Goal: Task Accomplishment & Management: Manage account settings

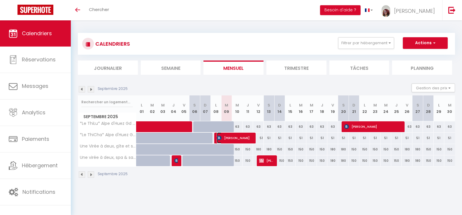
click at [235, 138] on span "Paul GUIRAL" at bounding box center [234, 138] width 35 height 11
select select "OK"
select select "1"
select select "0"
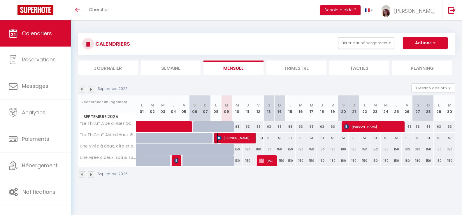
select select "1"
select select
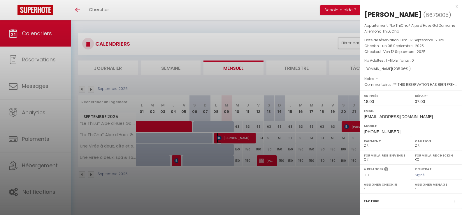
select select "41339"
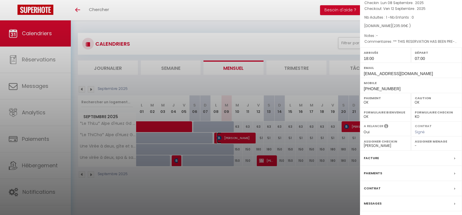
scroll to position [62, 0]
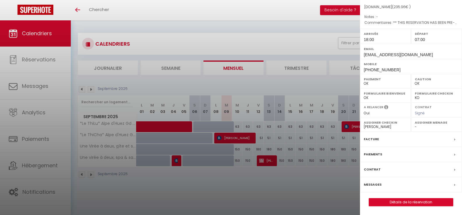
click at [379, 187] on label "Messages" at bounding box center [373, 185] width 18 height 6
select select
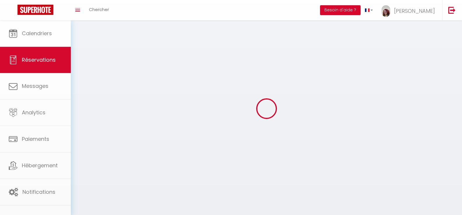
select select
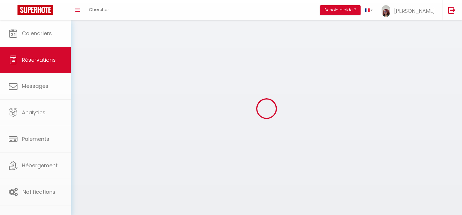
select select
checkbox input "false"
select select
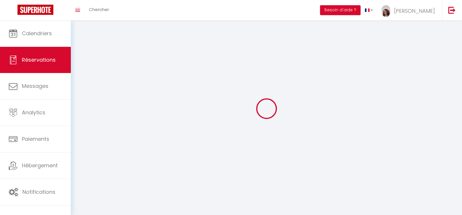
select select
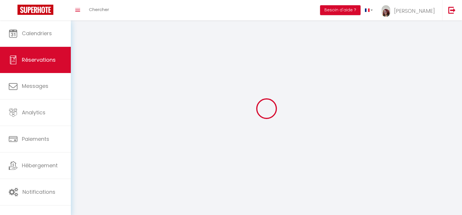
checkbox input "false"
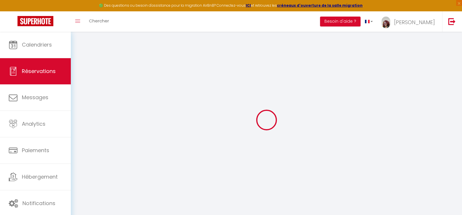
select select
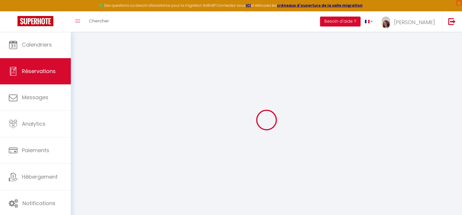
select select
checkbox input "false"
select select
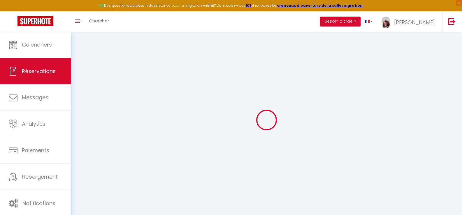
select select
checkbox input "false"
select select
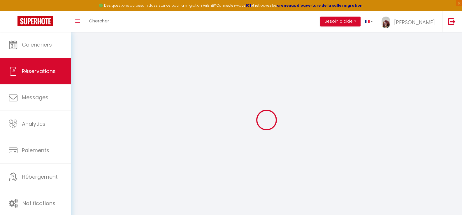
type input "Paul"
type input "GUIRAL"
type input "pguira.407077@guest.booking.com"
type input "paul.guiral@gmail.com"
type input "+33616609405"
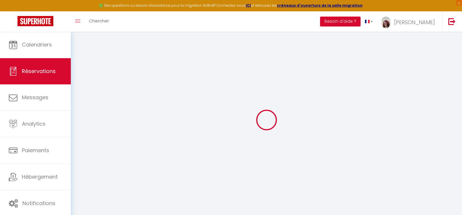
type input "+33616609405"
type input "74220"
type input "1 rue de l’église"
type input ".la clusaz"
select select "FR"
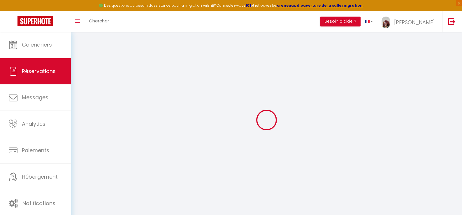
type input "34.8"
type input "3.3"
select select "49420"
select select "1"
select select
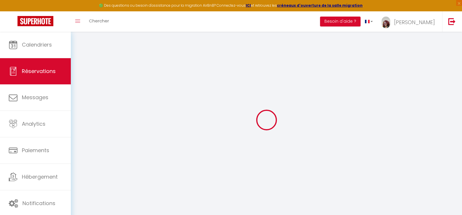
select select
type input "1"
select select "12"
select select "15"
type input "212"
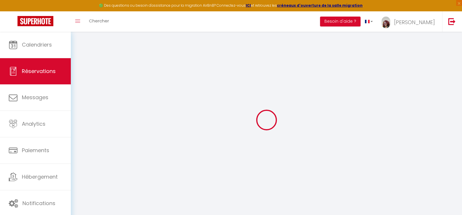
checkbox input "false"
type input "0"
select select "2"
type input "0"
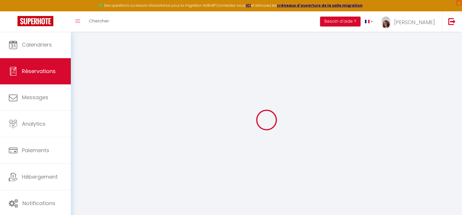
type input "0"
select select
checkbox input "false"
select select
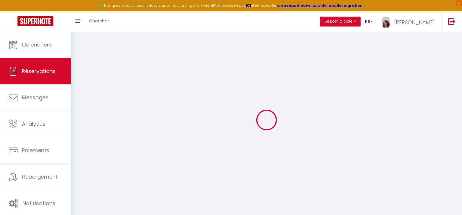
select select
checkbox input "false"
select select
checkbox input "false"
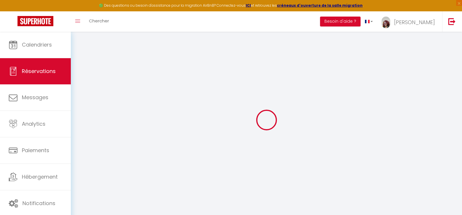
type textarea "** THIS RESERVATION HAS BEEN PRE-PAID ** BOOKING NOTE : Payment charge is EUR 3…"
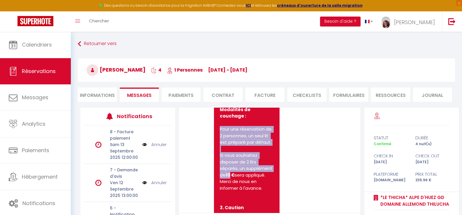
scroll to position [404, 0]
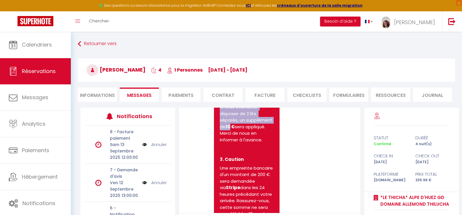
drag, startPoint x: 221, startPoint y: 142, endPoint x: 254, endPoint y: 161, distance: 38.2
click at [254, 143] on ul "Pour une réservation de 2 personnes, un seul lit est préparé par défaut. Si vou…" at bounding box center [247, 111] width 54 height 66
copy ul "Pour une réservation de 2 personnes, un seul lit est préparé par défaut. Si vou…"
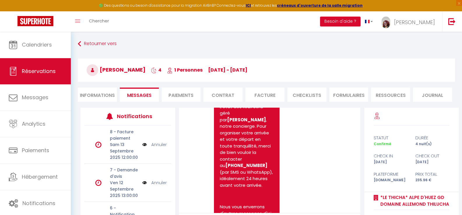
scroll to position [695, 0]
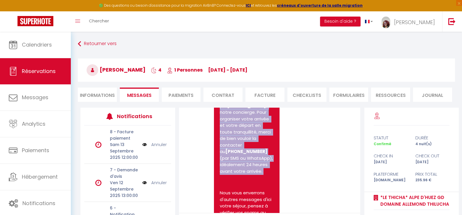
drag, startPoint x: 220, startPoint y: 119, endPoint x: 251, endPoint y: 184, distance: 71.9
copy p "L'état des lieux sera géré par Vanessa , notre concierge. Pour organiser votre …"
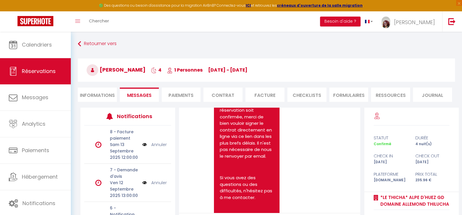
scroll to position [1084, 0]
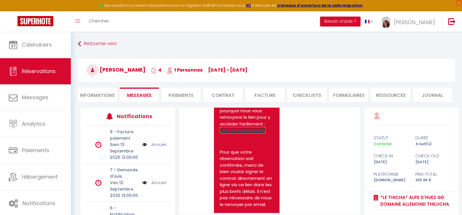
click at [241, 133] on link "https://superhote.com/applink/booking/NPH6KhqPGl/contract" at bounding box center [242, 130] width 45 height 6
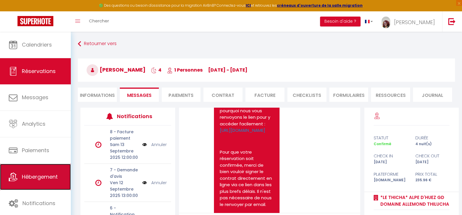
click at [33, 175] on span "Hébergement" at bounding box center [40, 176] width 36 height 7
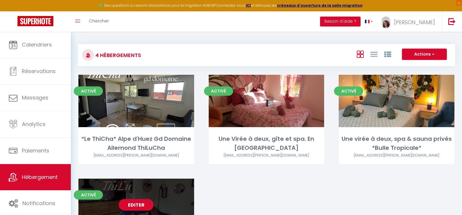
click at [149, 202] on link "Editer" at bounding box center [136, 205] width 35 height 12
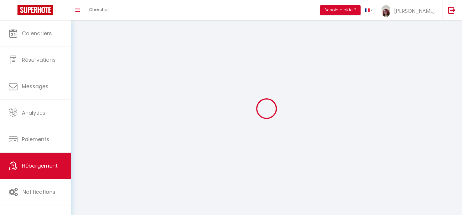
select select
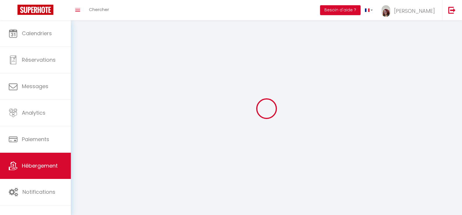
checkbox input "false"
select select
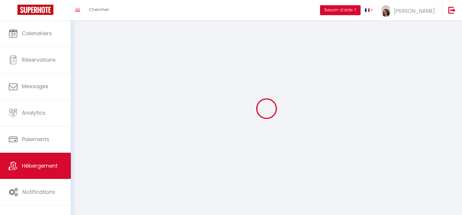
select select
select select "1"
select select
select select "28"
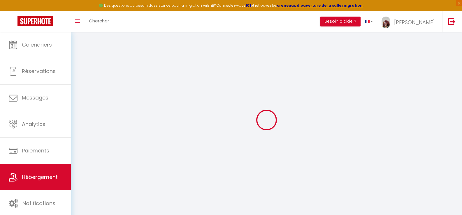
select select
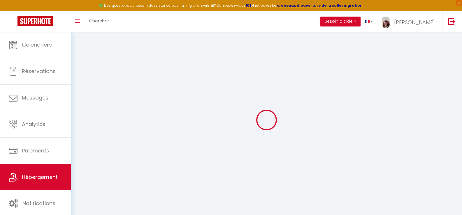
select select
checkbox input "false"
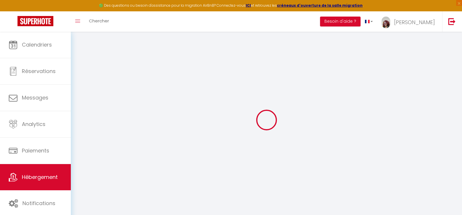
select select
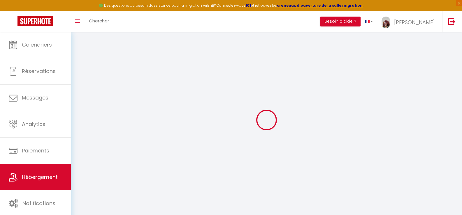
select select
checkbox input "false"
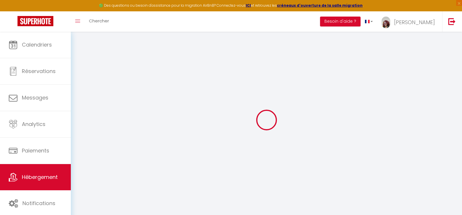
checkbox input "false"
select select
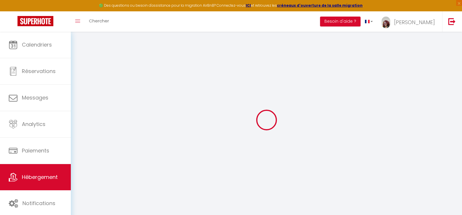
select select
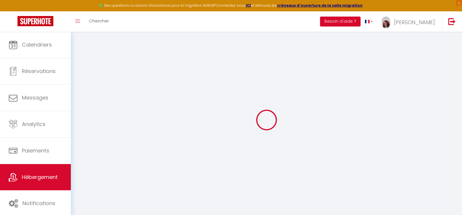
checkbox input "false"
select select
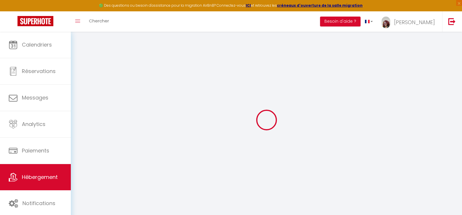
select select
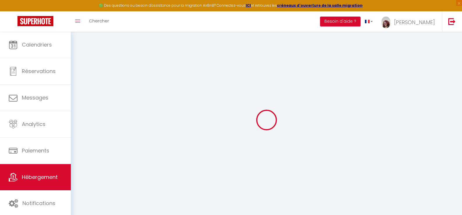
select select
checkbox input "false"
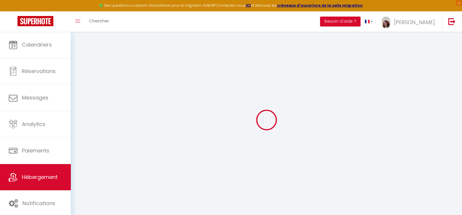
checkbox input "false"
select select
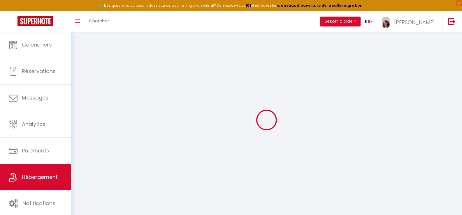
select select
checkbox input "false"
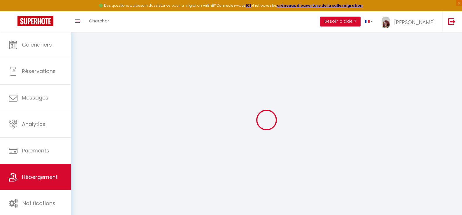
checkbox input "false"
select select
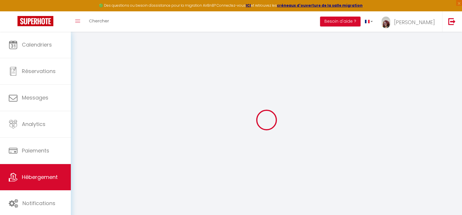
type input "*Le ThiLu* Alpe d'Huez Gd Domaine Allemond ThiLuCha"
type input "Johanna"
type input "Loire"
type input "95 rue Florence Adrian"
type input "60640"
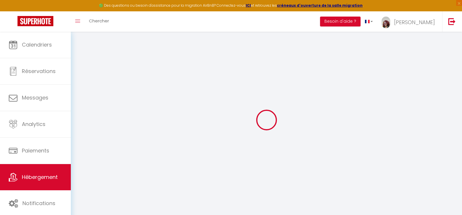
type input "Guiscard"
type input "63"
type input "5"
type input "20"
type input "1.00"
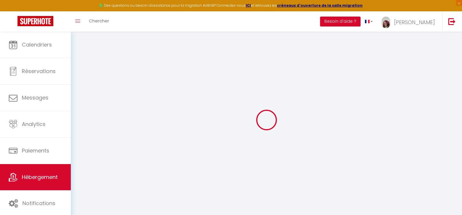
type input "200"
select select
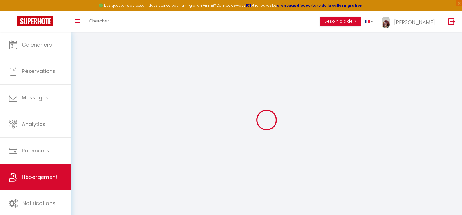
select select
type input "300 Chemin de la Pièce des Roux U45"
type input "38114"
type input "Allemond"
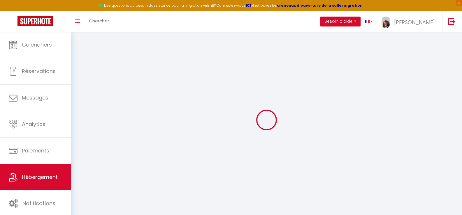
type input "loire.johanna@gmail.com"
select select "9730"
checkbox input "false"
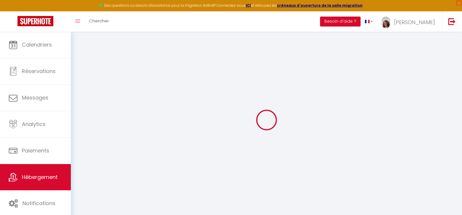
checkbox input "false"
type input "0"
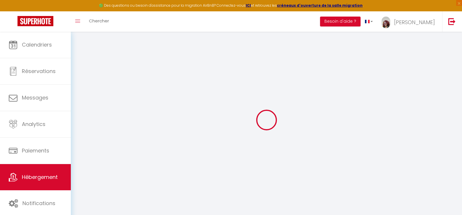
select select
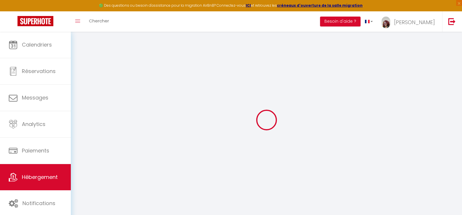
select select
checkbox input "false"
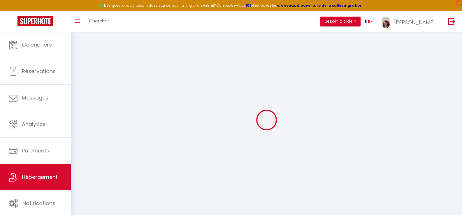
select select
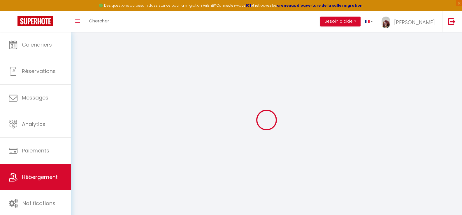
select select
checkbox input "false"
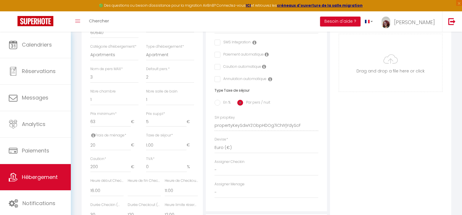
scroll to position [194, 0]
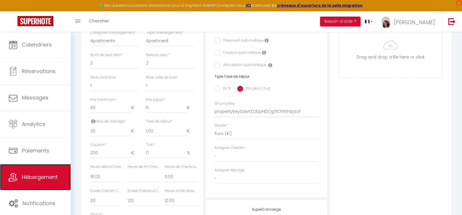
click at [40, 174] on span "Hébergement" at bounding box center [40, 177] width 36 height 7
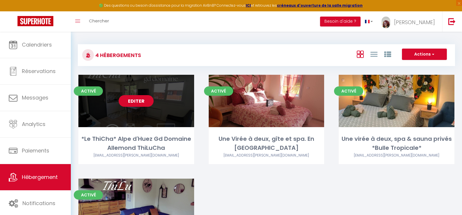
click at [144, 99] on link "Editer" at bounding box center [136, 101] width 35 height 12
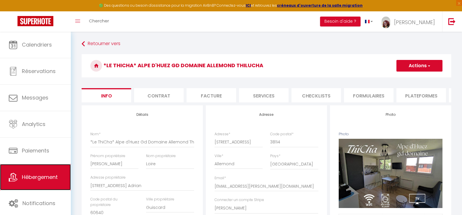
click at [35, 174] on span "Hébergement" at bounding box center [40, 177] width 36 height 7
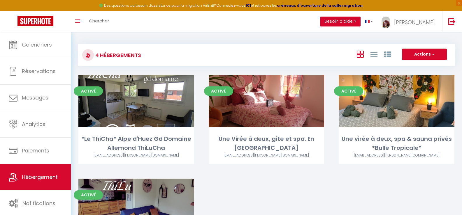
click at [358, 18] on button "Besoin d'aide ?" at bounding box center [340, 22] width 40 height 10
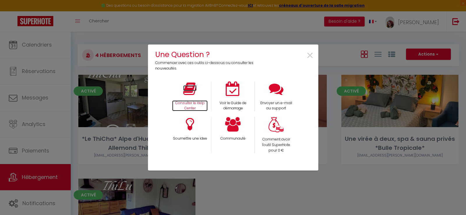
click at [196, 95] on icon at bounding box center [189, 89] width 13 height 15
click at [308, 56] on span "×" at bounding box center [310, 56] width 8 height 18
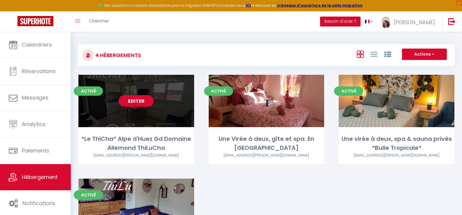
click at [136, 98] on link "Editer" at bounding box center [136, 101] width 35 height 12
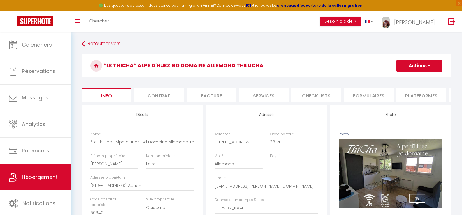
click at [368, 97] on li "Formulaires" at bounding box center [369, 95] width 50 height 14
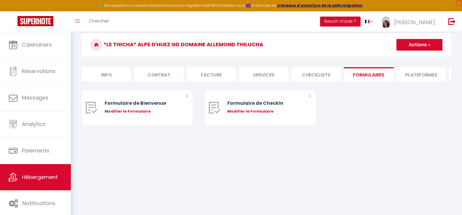
scroll to position [32, 0]
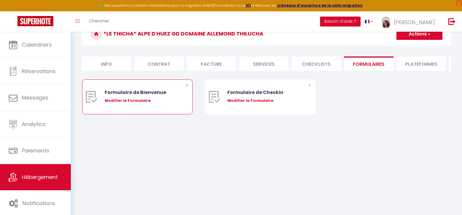
click at [137, 96] on div "Formulaire de Bienvenue" at bounding box center [142, 92] width 75 height 7
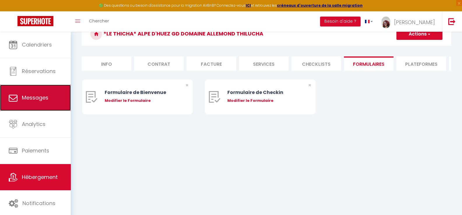
click at [38, 101] on span "Messages" at bounding box center [35, 97] width 27 height 7
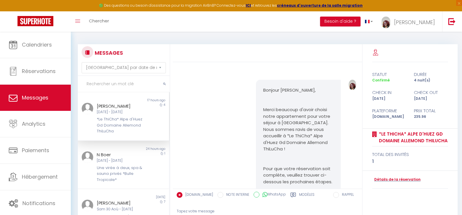
scroll to position [3870, 0]
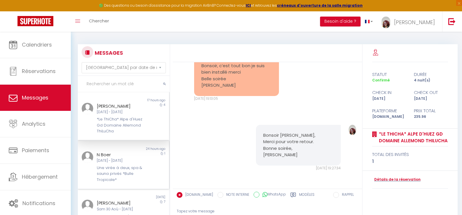
click at [122, 151] on div "N Boer" at bounding box center [119, 154] width 45 height 7
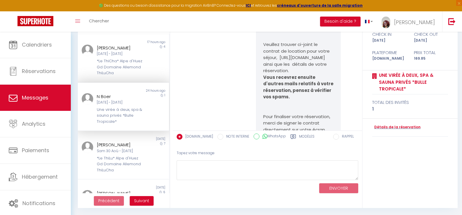
scroll to position [72, 0]
click at [127, 60] on div "*Le ThiCha* Alpe d'Huez Gd Domaine Allemond ThiLuCha" at bounding box center [119, 67] width 45 height 18
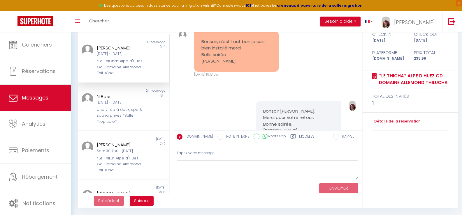
scroll to position [3627, 0]
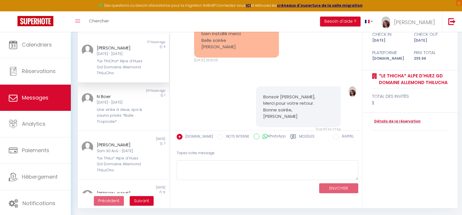
drag, startPoint x: 325, startPoint y: 102, endPoint x: 282, endPoint y: 101, distance: 43.7
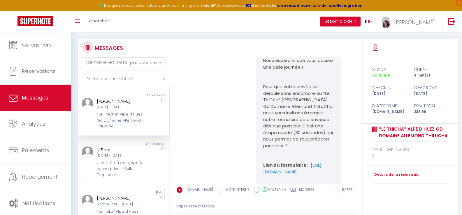
scroll to position [0, 0]
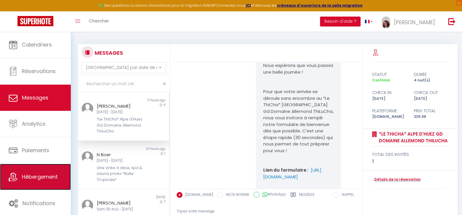
click at [41, 180] on span "Hébergement" at bounding box center [40, 176] width 36 height 7
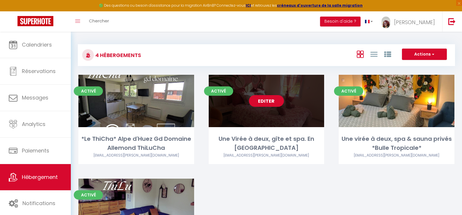
click at [274, 100] on link "Editer" at bounding box center [266, 101] width 35 height 12
click at [267, 101] on link "Editer" at bounding box center [266, 101] width 35 height 12
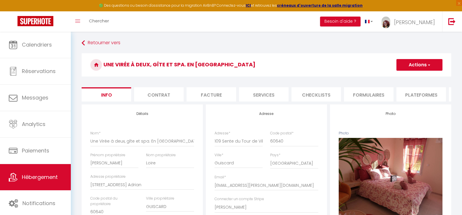
scroll to position [49, 0]
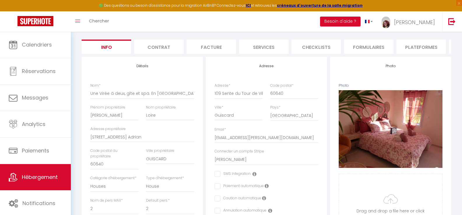
click at [430, 50] on li "Plateformes" at bounding box center [421, 47] width 50 height 14
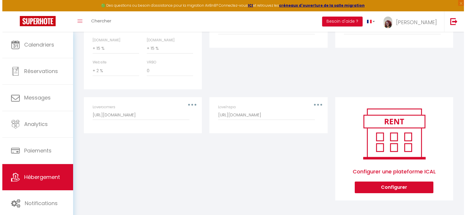
scroll to position [335, 0]
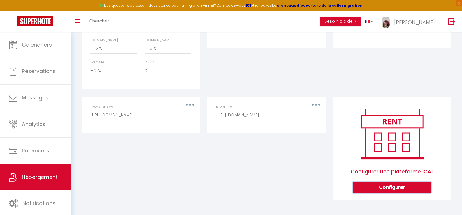
click at [380, 187] on button "Configurer" at bounding box center [391, 188] width 79 height 12
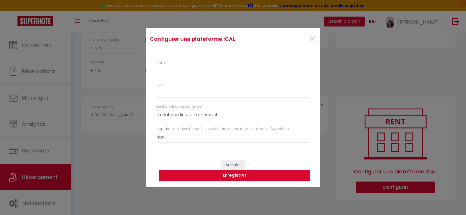
click at [177, 67] on div "Nom *" at bounding box center [234, 68] width 156 height 16
click at [177, 68] on input "Nom *" at bounding box center [232, 71] width 152 height 10
click at [170, 90] on input "Lien *" at bounding box center [232, 93] width 152 height 10
paste input "https://www.lovexperience.fr/ical/?calendar=3636337c756e652d76697265652d612d646…"
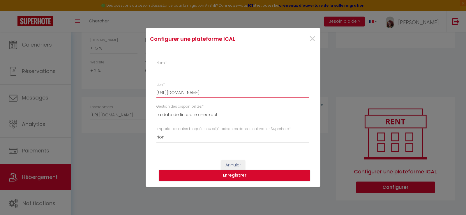
scroll to position [0, 36]
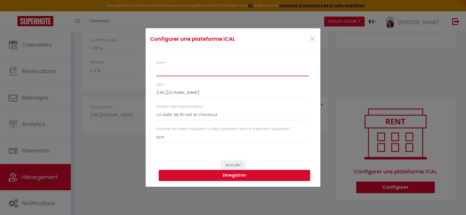
click at [183, 73] on input "Nom *" at bounding box center [232, 71] width 152 height 10
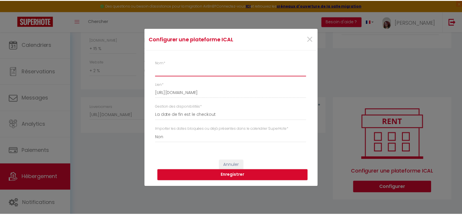
scroll to position [0, 0]
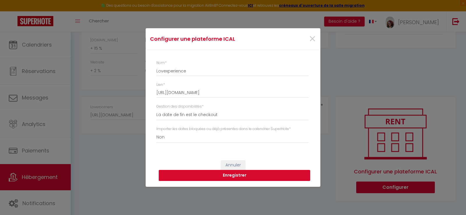
click at [235, 174] on button "Enregistrer" at bounding box center [234, 175] width 151 height 11
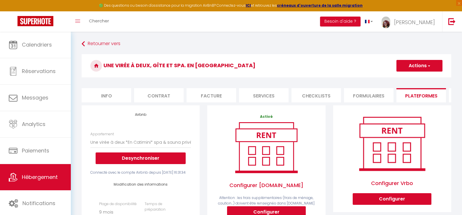
click at [112, 97] on li "Info" at bounding box center [107, 95] width 50 height 14
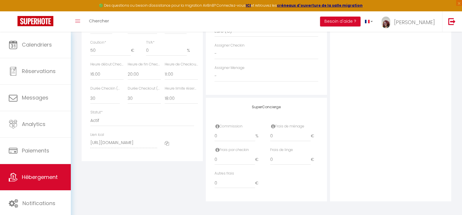
scroll to position [302, 0]
click at [166, 143] on icon at bounding box center [167, 142] width 4 height 4
click at [167, 142] on icon at bounding box center [167, 142] width 4 height 4
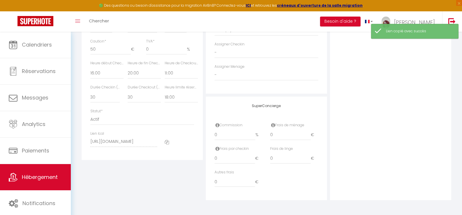
click at [167, 142] on icon at bounding box center [167, 142] width 4 height 4
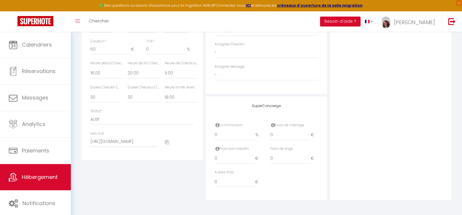
click at [167, 142] on icon at bounding box center [167, 142] width 4 height 4
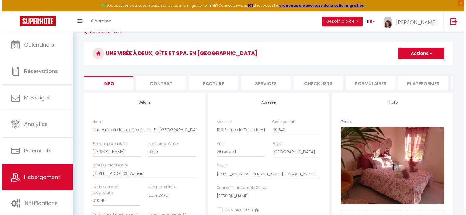
scroll to position [0, 0]
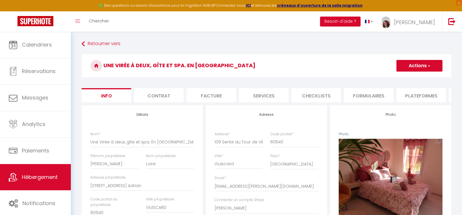
click at [366, 98] on li "Formulaires" at bounding box center [369, 95] width 50 height 14
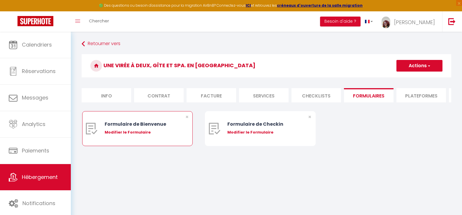
click at [121, 135] on div "Modifier le Formulaire" at bounding box center [142, 133] width 75 height 6
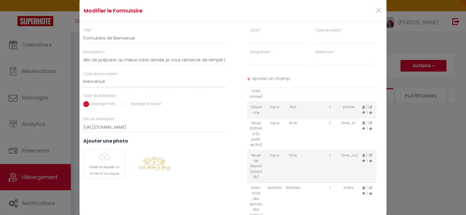
scroll to position [82, 0]
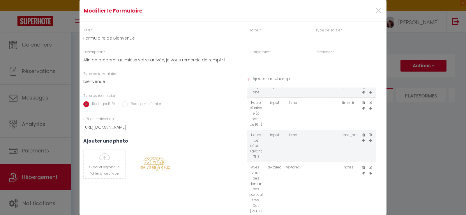
click at [369, 105] on icon at bounding box center [370, 102] width 3 height 3
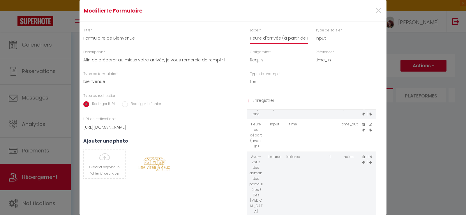
click at [273, 39] on input "Heure d'arrivée (à partir de 16h)" at bounding box center [279, 38] width 58 height 10
click at [284, 38] on input "Heure d'arrivée (à partir de 16h)" at bounding box center [279, 38] width 58 height 10
click at [279, 38] on input "Heure d'arrivée (à partir de 16h)" at bounding box center [279, 38] width 58 height 10
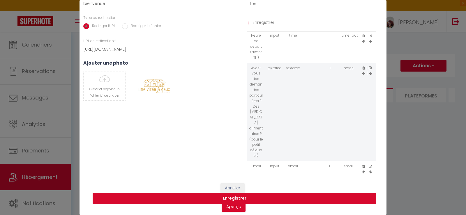
scroll to position [0, 0]
click at [249, 193] on button "Enregistrer" at bounding box center [235, 198] width 284 height 11
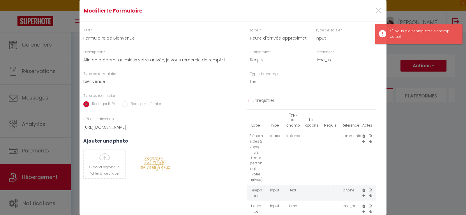
click at [267, 100] on span "Enregistrer" at bounding box center [315, 101] width 124 height 10
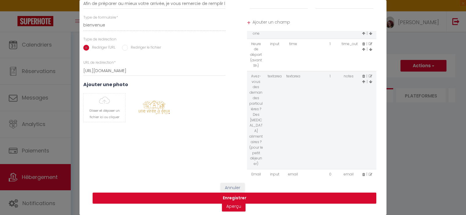
scroll to position [50, 0]
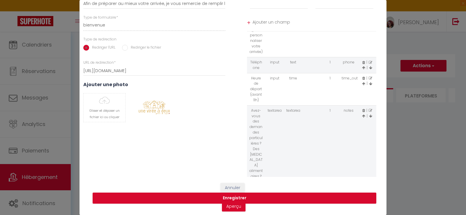
click at [369, 80] on icon at bounding box center [370, 78] width 3 height 3
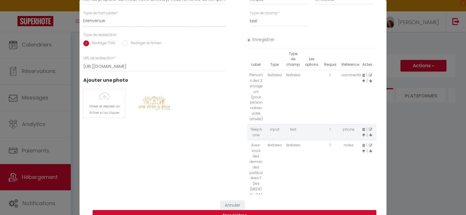
scroll to position [0, 0]
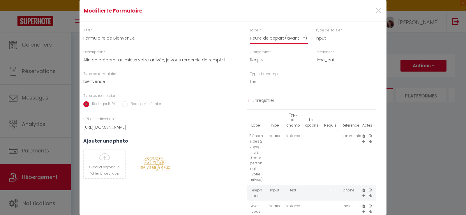
click at [281, 37] on input "Heure de départ (avant 11h)" at bounding box center [279, 38] width 58 height 10
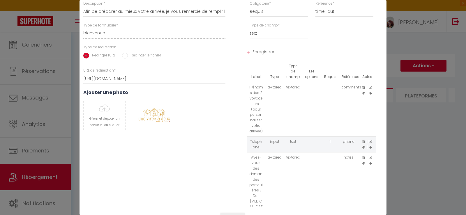
click at [265, 51] on span "Enregistrer" at bounding box center [315, 52] width 124 height 10
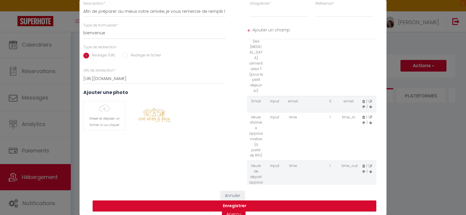
scroll to position [158, 0]
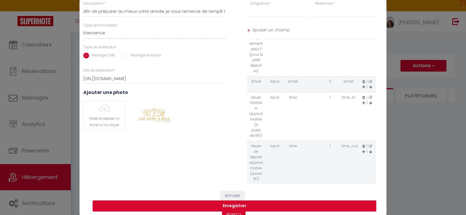
click at [258, 205] on button "Enregistrer" at bounding box center [235, 206] width 284 height 11
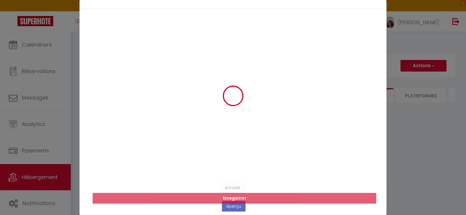
scroll to position [0, 0]
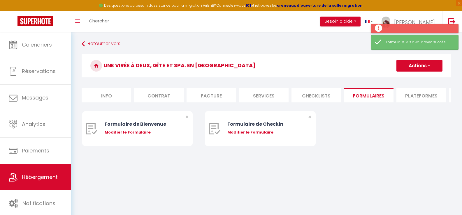
click at [380, 28] on div at bounding box center [414, 28] width 87 height 9
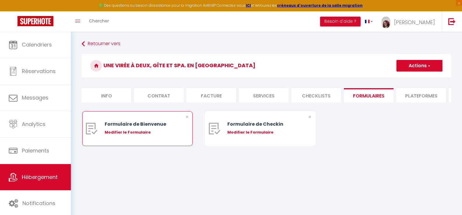
click at [142, 135] on div "Modifier le Formulaire" at bounding box center [142, 133] width 75 height 6
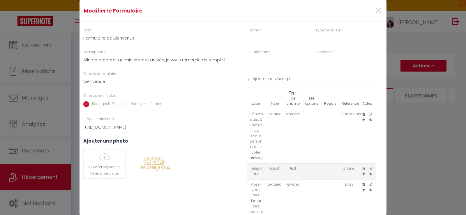
scroll to position [61, 0]
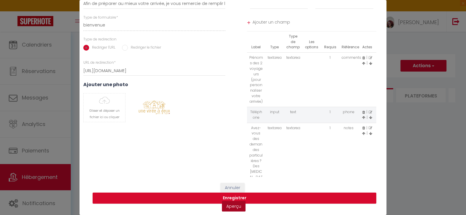
click at [232, 201] on link "Aperçu" at bounding box center [234, 206] width 24 height 10
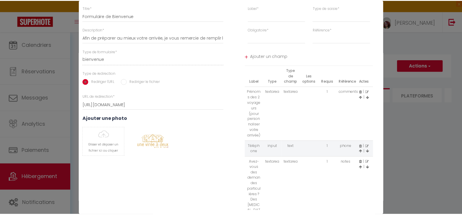
scroll to position [0, 0]
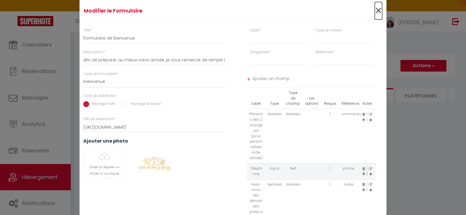
click at [378, 12] on span "×" at bounding box center [378, 10] width 7 height 17
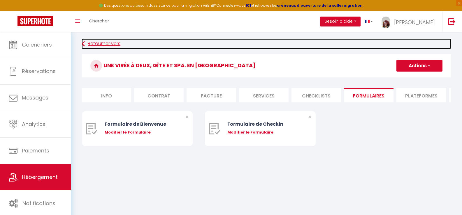
click at [101, 42] on link "Retourner vers" at bounding box center [266, 44] width 369 height 10
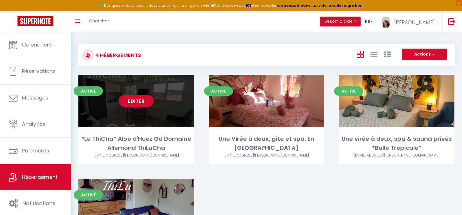
click at [144, 100] on link "Editer" at bounding box center [136, 101] width 35 height 12
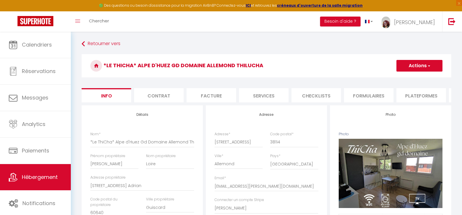
click at [368, 100] on li "Formulaires" at bounding box center [369, 95] width 50 height 14
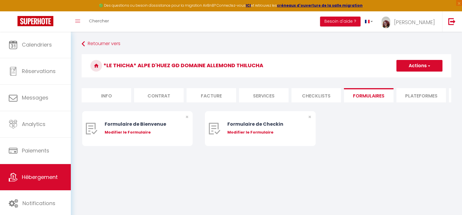
click at [124, 135] on div "Modifier le Formulaire" at bounding box center [142, 133] width 75 height 6
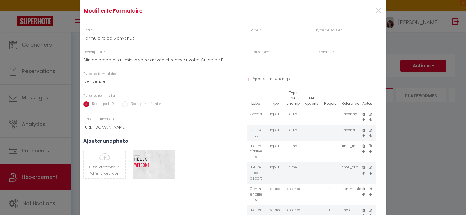
click at [191, 59] on input "Afin de préparer au mieux votre arrivée et recevoir votre Guide de Bienvenue, j…" at bounding box center [154, 60] width 142 height 10
drag, startPoint x: 162, startPoint y: 59, endPoint x: 243, endPoint y: 65, distance: 81.5
click at [243, 65] on div "Titre * Formulaire de Bienvenue Description * Afin de préparer au mieux votre a…" at bounding box center [233, 131] width 315 height 206
click at [133, 54] on div "Description * Afin de préparer au mieux votre arrivée et recevoir votre Guide d…" at bounding box center [154, 58] width 142 height 16
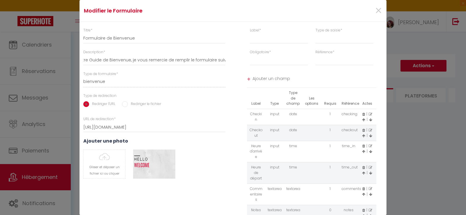
scroll to position [0, 0]
click at [222, 60] on input "Afin de préparer au mieux votre arrivée et recevoir votre Guide de Bienvenue, j…" at bounding box center [154, 60] width 142 height 10
click at [165, 59] on input "Afin de préparer au mieux votre arrivée et recevoir votre Guide de Bienvenue, j…" at bounding box center [154, 60] width 142 height 10
drag, startPoint x: 161, startPoint y: 59, endPoint x: 168, endPoint y: 60, distance: 7.0
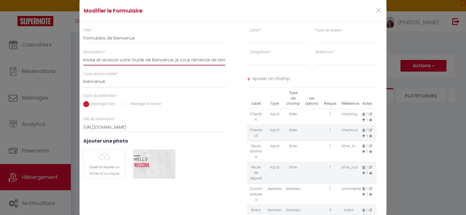
click at [168, 60] on input "Afin de préparer au mieux votre arrivée et recevoir votre Guide de Bienvenue, j…" at bounding box center [154, 60] width 142 height 10
click at [198, 59] on input "Afin de préparer au mieux votre arrivée, je vous remercie de remplir le formula…" at bounding box center [154, 60] width 142 height 10
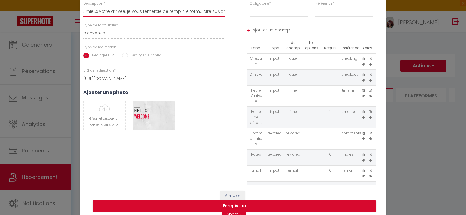
scroll to position [0, 0]
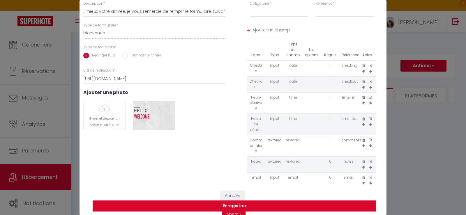
click at [234, 207] on button "Enregistrer" at bounding box center [235, 206] width 284 height 11
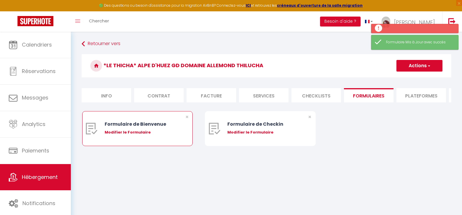
click at [135, 135] on div "Modifier le Formulaire" at bounding box center [142, 133] width 75 height 6
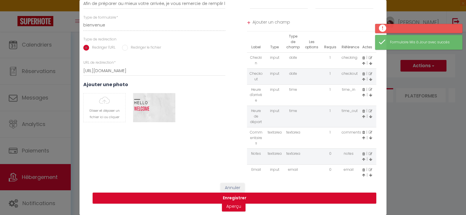
scroll to position [61, 0]
click at [237, 203] on link "Aperçu" at bounding box center [234, 206] width 24 height 10
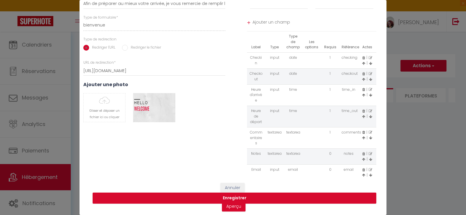
click at [369, 110] on icon at bounding box center [370, 111] width 3 height 3
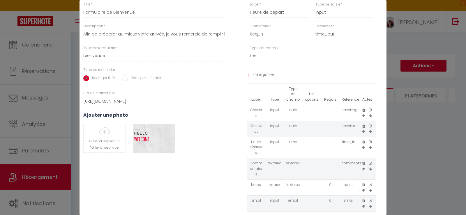
scroll to position [0, 0]
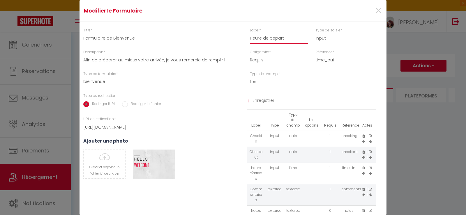
click at [290, 37] on input "Heure de départ" at bounding box center [279, 38] width 58 height 10
click at [264, 100] on span "Enregistrer" at bounding box center [315, 101] width 124 height 10
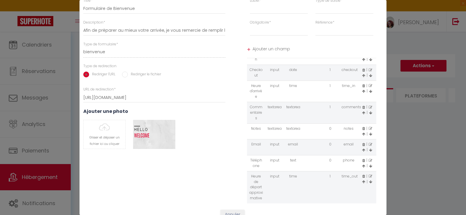
scroll to position [49, 0]
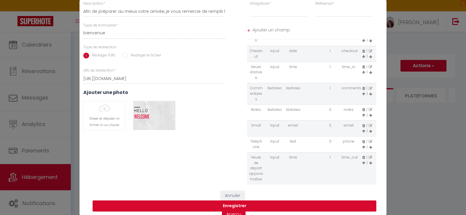
click at [369, 67] on icon at bounding box center [370, 66] width 3 height 3
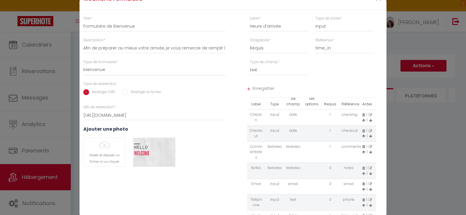
scroll to position [0, 0]
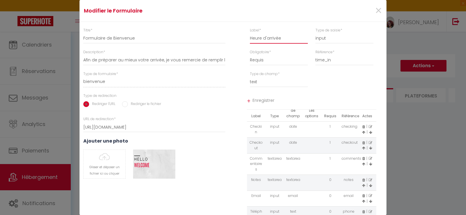
click at [283, 40] on input "Heure d'arrivée" at bounding box center [279, 38] width 58 height 10
click at [290, 38] on input "Heure d'arrivée approcimative" at bounding box center [279, 38] width 58 height 10
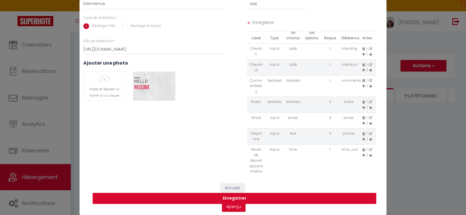
scroll to position [0, 0]
click at [236, 193] on button "Enregistrer" at bounding box center [235, 198] width 284 height 11
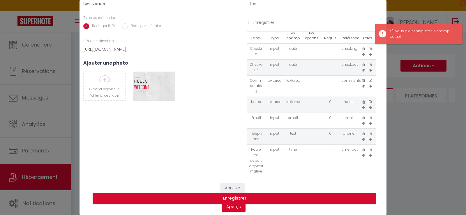
click at [258, 18] on span "Enregistrer" at bounding box center [315, 23] width 124 height 10
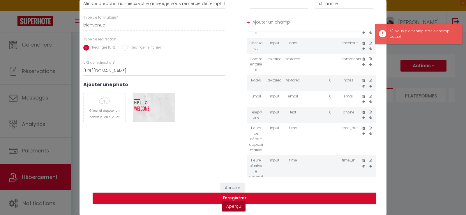
click at [231, 205] on link "Aperçu" at bounding box center [234, 206] width 24 height 10
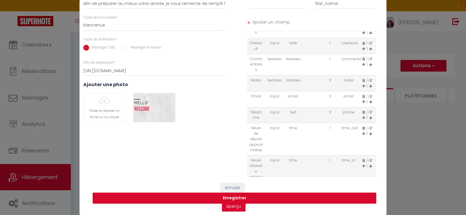
click at [236, 193] on button "Enregistrer" at bounding box center [235, 198] width 284 height 11
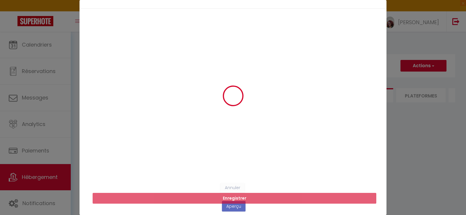
scroll to position [0, 0]
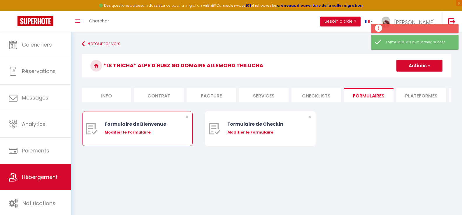
click at [140, 134] on div "Modifier le Formulaire" at bounding box center [142, 133] width 75 height 6
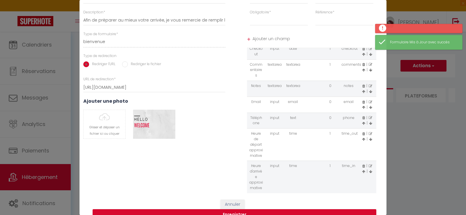
scroll to position [61, 0]
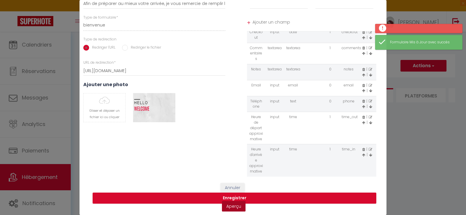
click at [236, 203] on link "Aperçu" at bounding box center [234, 206] width 24 height 10
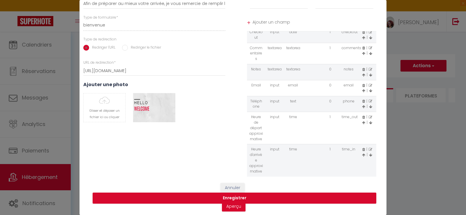
click at [362, 154] on icon at bounding box center [363, 155] width 3 height 3
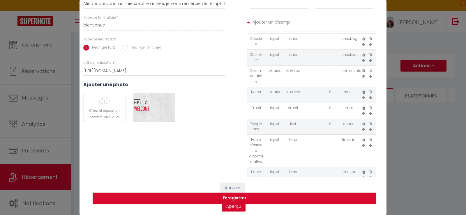
scroll to position [0, 0]
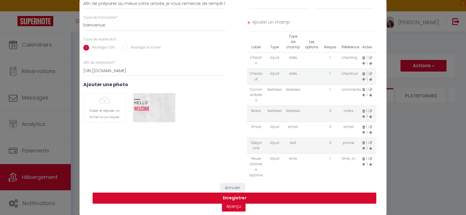
click at [369, 78] on icon at bounding box center [370, 79] width 3 height 3
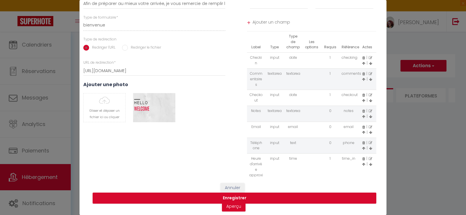
click at [362, 163] on icon at bounding box center [363, 164] width 3 height 3
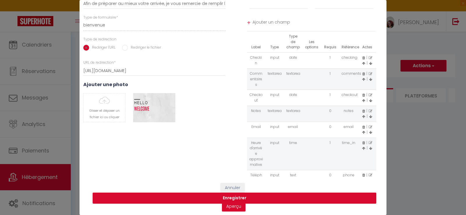
click at [362, 147] on icon at bounding box center [363, 148] width 3 height 3
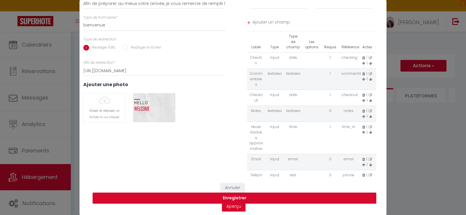
click at [362, 131] on icon at bounding box center [363, 132] width 3 height 3
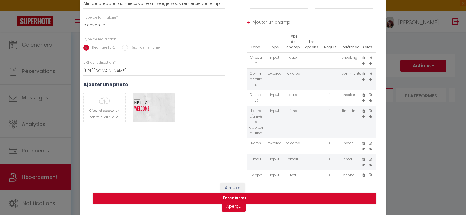
click at [362, 115] on icon at bounding box center [363, 116] width 3 height 3
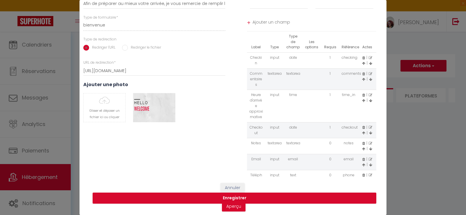
click at [362, 99] on icon at bounding box center [363, 100] width 3 height 3
click at [362, 78] on icon at bounding box center [363, 79] width 3 height 3
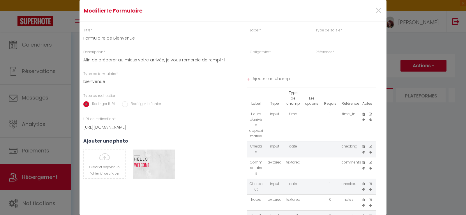
click at [362, 152] on icon at bounding box center [363, 152] width 3 height 3
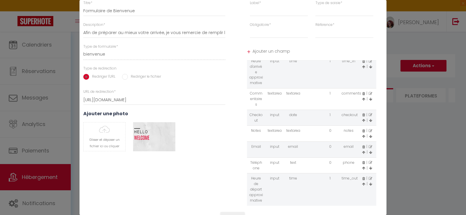
scroll to position [61, 0]
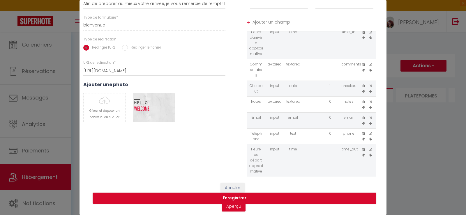
drag, startPoint x: 262, startPoint y: 153, endPoint x: 273, endPoint y: 111, distance: 43.7
click at [273, 111] on tbody "Checkin input date 1 checking | | Heure d'arrivée approximative input time 1 ti…" at bounding box center [312, 94] width 130 height 166
click at [362, 154] on icon at bounding box center [363, 155] width 3 height 3
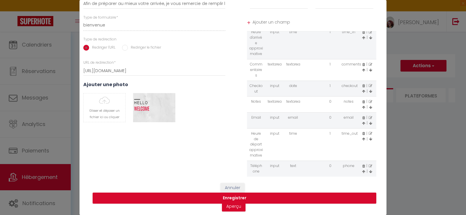
click at [362, 138] on icon at bounding box center [363, 139] width 3 height 3
click at [362, 170] on icon at bounding box center [363, 171] width 3 height 3
click at [362, 154] on icon at bounding box center [363, 155] width 3 height 3
click at [362, 138] on icon at bounding box center [363, 139] width 3 height 3
click at [362, 122] on icon at bounding box center [363, 123] width 3 height 3
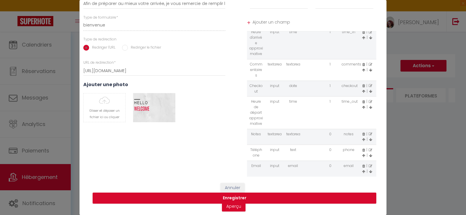
click at [362, 154] on icon at bounding box center [363, 155] width 3 height 3
click at [362, 138] on icon at bounding box center [363, 139] width 3 height 3
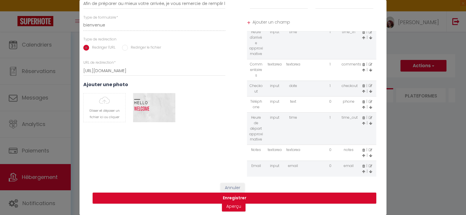
click at [362, 106] on icon at bounding box center [363, 107] width 3 height 3
click at [362, 90] on icon at bounding box center [363, 91] width 3 height 3
click at [362, 84] on icon at bounding box center [363, 85] width 3 height 3
click at [362, 90] on icon at bounding box center [363, 91] width 3 height 3
click at [362, 68] on icon at bounding box center [363, 69] width 3 height 3
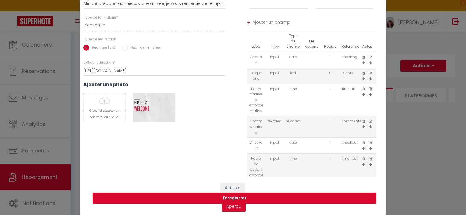
scroll to position [0, 0]
click at [362, 78] on icon at bounding box center [363, 79] width 3 height 3
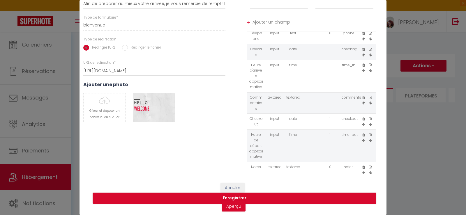
scroll to position [42, 0]
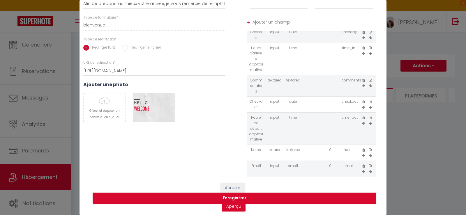
click at [362, 170] on icon at bounding box center [363, 171] width 3 height 3
click at [362, 154] on icon at bounding box center [363, 155] width 3 height 3
click at [362, 122] on icon at bounding box center [363, 123] width 3 height 3
click at [362, 106] on icon at bounding box center [363, 107] width 3 height 3
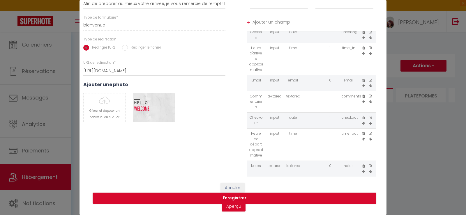
click at [362, 84] on icon at bounding box center [363, 85] width 3 height 3
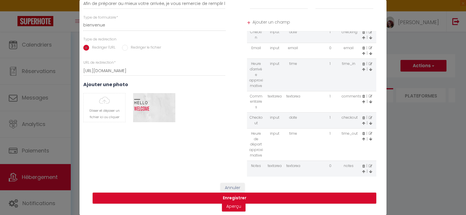
click at [362, 52] on icon at bounding box center [363, 53] width 3 height 3
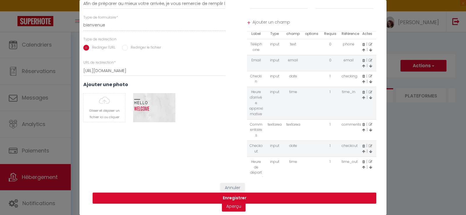
scroll to position [0, 0]
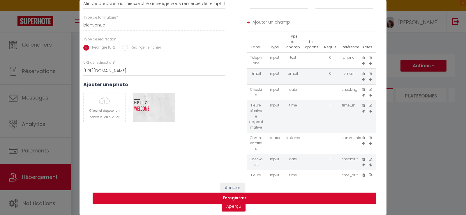
click at [362, 78] on icon at bounding box center [363, 79] width 3 height 3
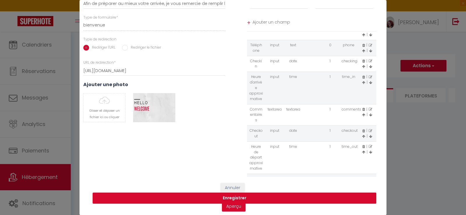
scroll to position [42, 0]
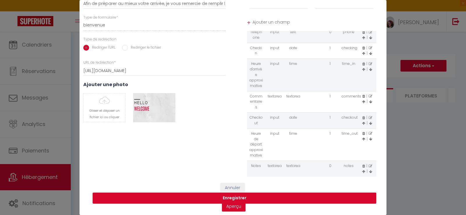
click at [369, 100] on icon at bounding box center [370, 101] width 3 height 3
click at [362, 138] on icon at bounding box center [363, 139] width 3 height 3
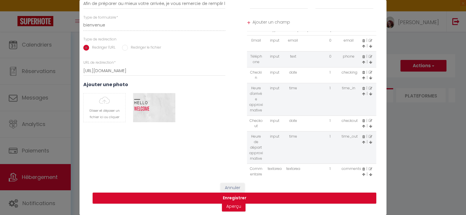
scroll to position [0, 0]
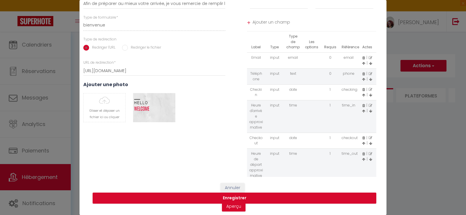
click at [369, 72] on icon at bounding box center [370, 73] width 3 height 3
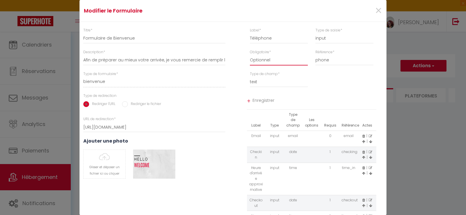
click at [281, 62] on select "Requis Optionnel" at bounding box center [279, 60] width 58 height 10
click at [250, 55] on select "Requis Optionnel" at bounding box center [279, 60] width 58 height 10
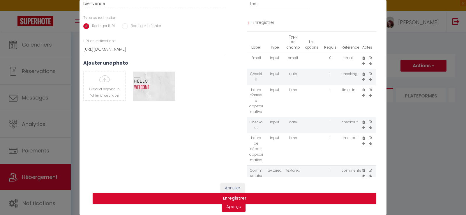
scroll to position [82, 0]
click at [240, 193] on button "Enregistrer" at bounding box center [235, 198] width 284 height 11
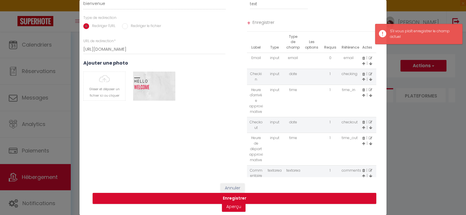
click at [265, 19] on span "Enregistrer" at bounding box center [315, 23] width 124 height 10
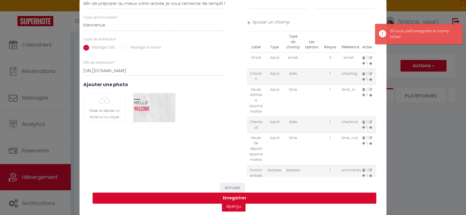
scroll to position [61, 0]
click at [236, 193] on button "Enregistrer" at bounding box center [235, 198] width 284 height 11
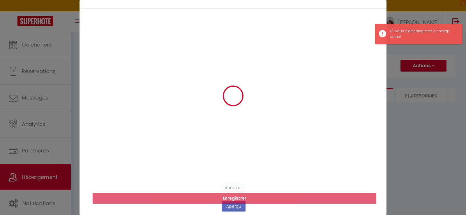
scroll to position [0, 0]
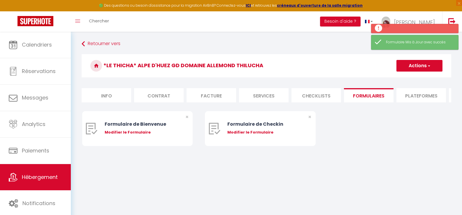
drag, startPoint x: 144, startPoint y: 138, endPoint x: 153, endPoint y: 126, distance: 14.9
click at [144, 135] on div "Modifier le Formulaire" at bounding box center [142, 133] width 75 height 6
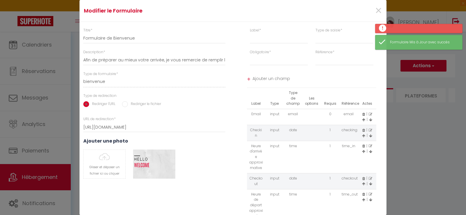
scroll to position [61, 0]
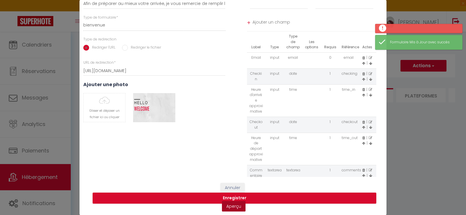
click at [232, 202] on link "Aperçu" at bounding box center [234, 206] width 24 height 10
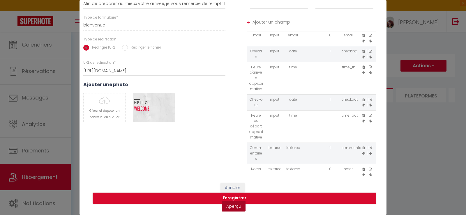
scroll to position [42, 0]
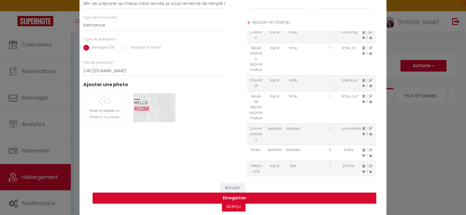
click at [369, 170] on icon at bounding box center [370, 171] width 3 height 3
click at [362, 170] on icon at bounding box center [363, 171] width 3 height 3
click at [362, 154] on icon at bounding box center [363, 155] width 3 height 3
click at [362, 133] on icon at bounding box center [363, 134] width 3 height 3
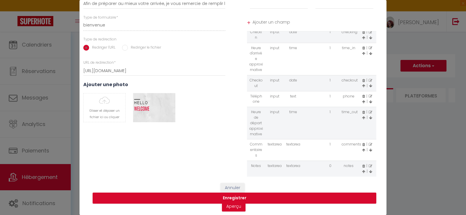
click at [362, 100] on icon at bounding box center [363, 101] width 3 height 3
click at [362, 84] on icon at bounding box center [363, 85] width 3 height 3
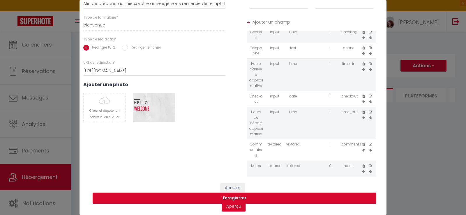
click at [362, 52] on icon at bounding box center [363, 53] width 3 height 3
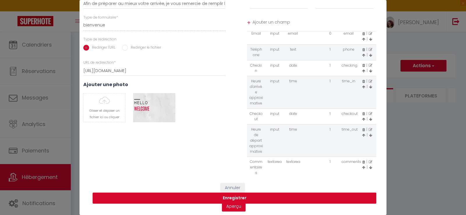
scroll to position [0, 0]
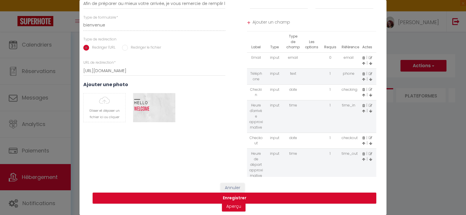
click at [362, 78] on icon at bounding box center [363, 79] width 3 height 3
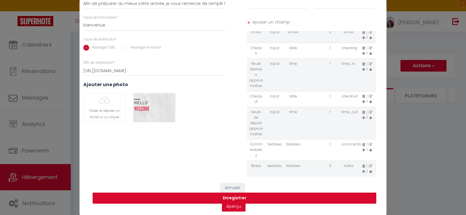
click at [232, 194] on button "Enregistrer" at bounding box center [235, 198] width 284 height 11
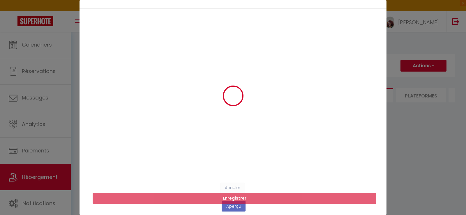
scroll to position [0, 0]
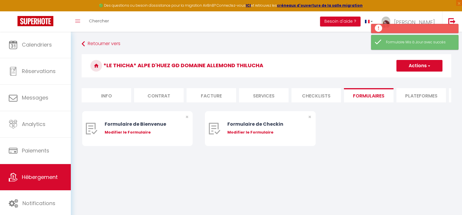
click at [98, 64] on icon at bounding box center [96, 66] width 12 height 12
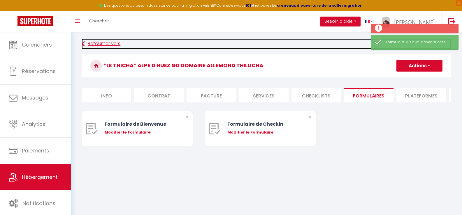
click at [97, 47] on link "Retourner vers" at bounding box center [266, 44] width 369 height 10
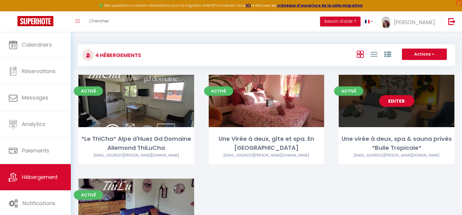
click at [396, 98] on link "Editer" at bounding box center [396, 101] width 35 height 12
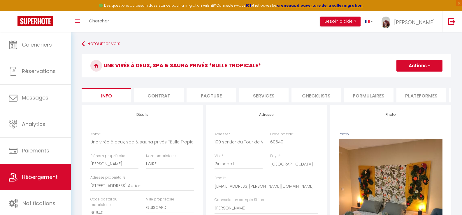
click at [362, 98] on li "Formulaires" at bounding box center [369, 95] width 50 height 14
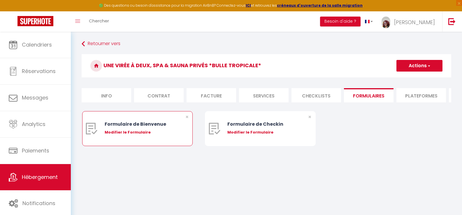
click at [129, 135] on div "Modifier le Formulaire" at bounding box center [142, 133] width 75 height 6
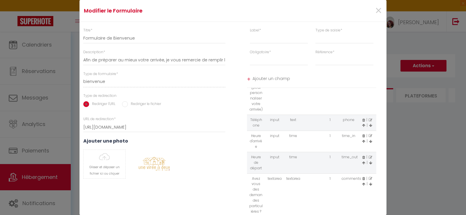
scroll to position [97, 0]
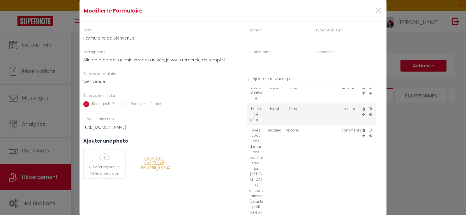
click at [369, 89] on icon at bounding box center [370, 87] width 3 height 3
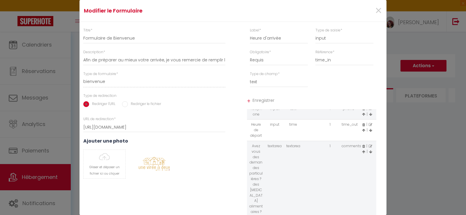
scroll to position [87, 0]
click at [285, 40] on input "Heure d'arrivée" at bounding box center [279, 38] width 58 height 10
click at [260, 101] on span "Enregistrer" at bounding box center [315, 101] width 124 height 10
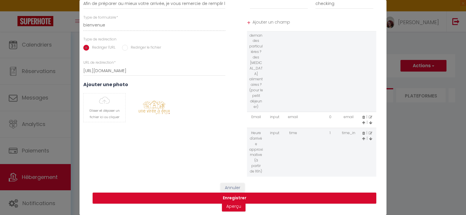
scroll to position [61, 0]
click at [362, 137] on icon at bounding box center [363, 138] width 3 height 3
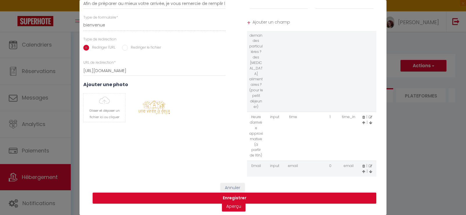
click at [362, 121] on icon at bounding box center [363, 122] width 3 height 3
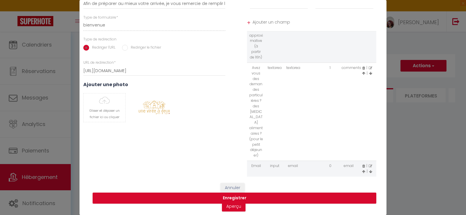
click at [362, 74] on icon at bounding box center [363, 73] width 3 height 3
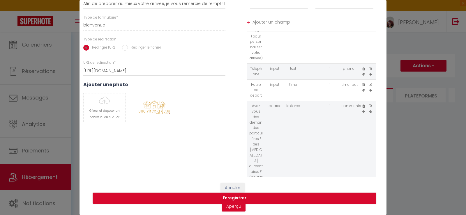
scroll to position [39, 0]
click at [369, 118] on icon at bounding box center [370, 115] width 3 height 3
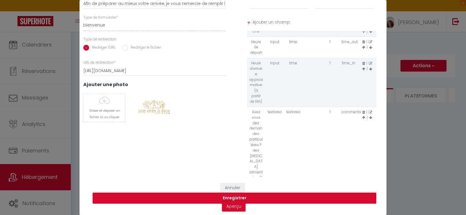
scroll to position [136, 0]
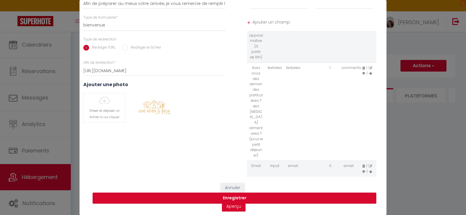
click at [362, 170] on icon at bounding box center [363, 171] width 3 height 3
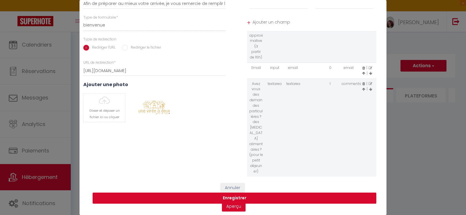
click at [362, 74] on icon at bounding box center [363, 73] width 3 height 3
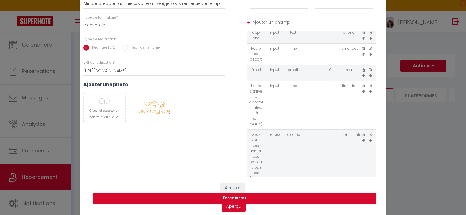
scroll to position [39, 0]
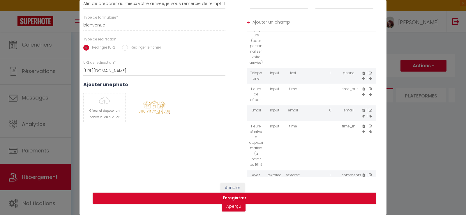
click at [362, 118] on icon at bounding box center [363, 115] width 3 height 3
click at [362, 80] on icon at bounding box center [363, 78] width 3 height 3
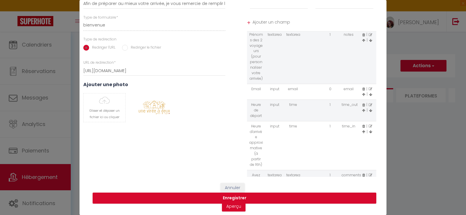
click at [362, 96] on icon at bounding box center [363, 94] width 3 height 3
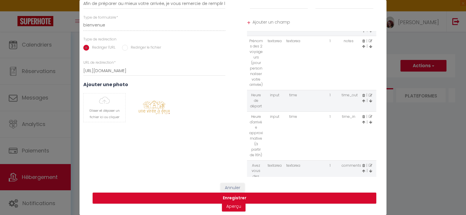
scroll to position [97, 0]
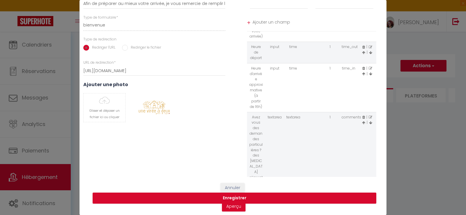
click at [369, 49] on icon at bounding box center [370, 46] width 3 height 3
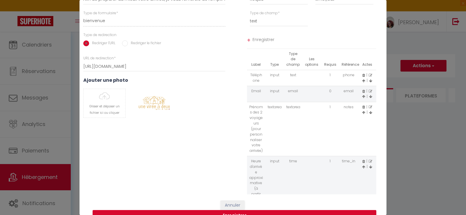
scroll to position [0, 0]
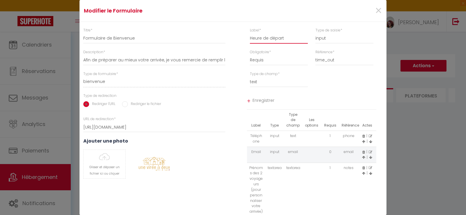
click at [284, 40] on input "Heure de départ" at bounding box center [279, 38] width 58 height 10
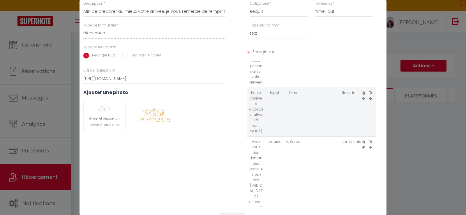
scroll to position [17, 0]
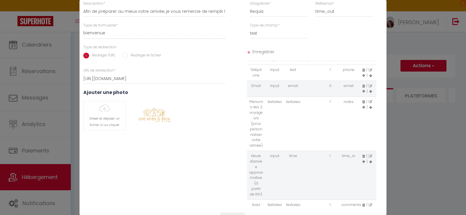
click at [266, 51] on span "Enregistrer" at bounding box center [315, 52] width 124 height 10
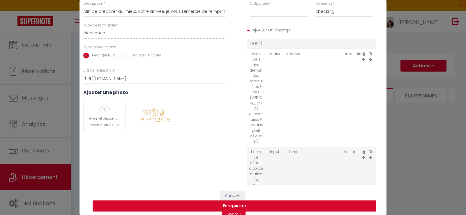
scroll to position [163, 0]
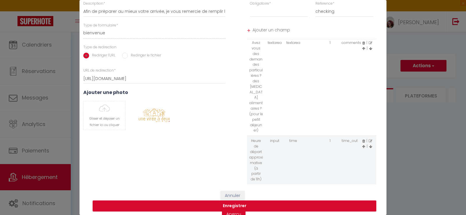
click at [362, 147] on icon at bounding box center [363, 146] width 3 height 3
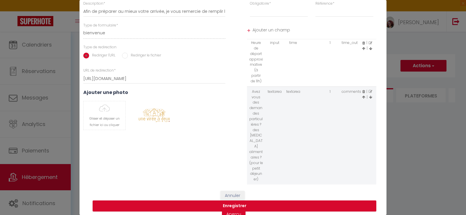
click at [362, 50] on icon at bounding box center [363, 48] width 3 height 3
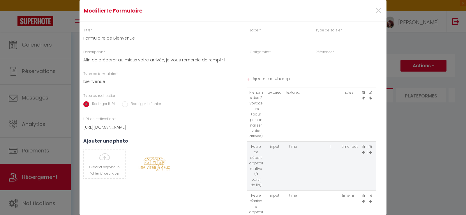
scroll to position [66, 0]
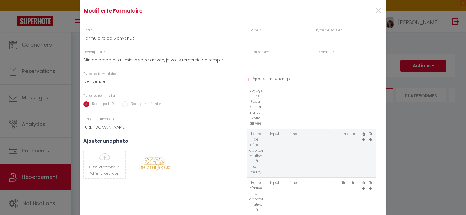
click at [369, 142] on icon at bounding box center [370, 139] width 3 height 3
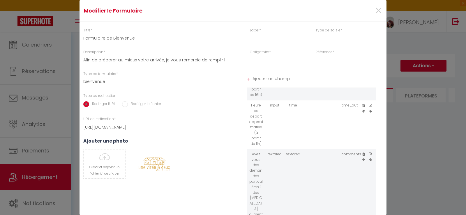
scroll to position [163, 0]
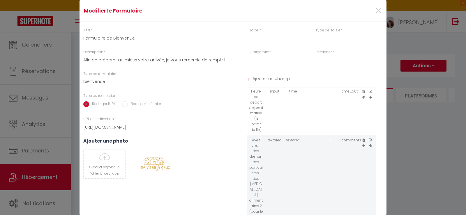
click at [362, 148] on icon at bounding box center [363, 145] width 3 height 3
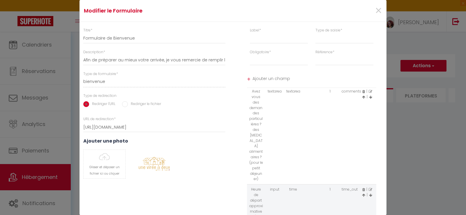
click at [362, 99] on icon at bounding box center [363, 97] width 3 height 3
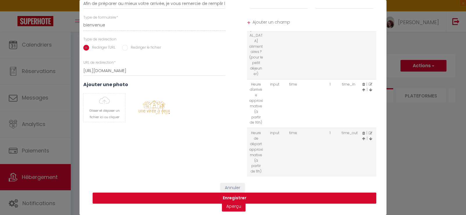
scroll to position [61, 0]
click at [231, 193] on button "Enregistrer" at bounding box center [235, 198] width 284 height 11
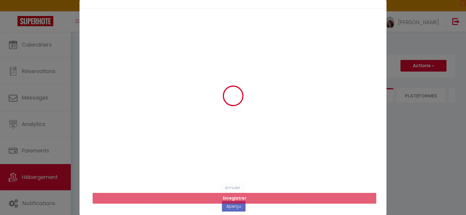
scroll to position [0, 0]
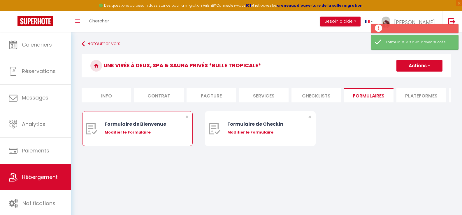
click at [136, 135] on div "Modifier le Formulaire" at bounding box center [142, 133] width 75 height 6
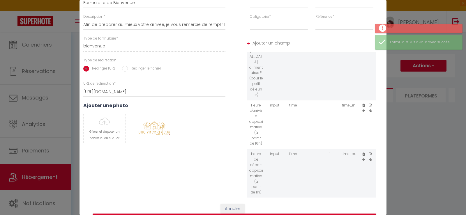
scroll to position [61, 0]
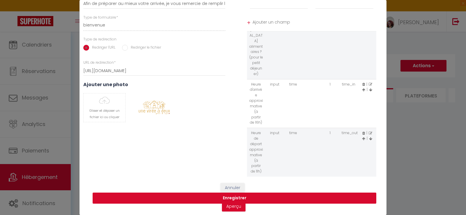
click at [234, 193] on button "Enregistrer" at bounding box center [235, 198] width 284 height 11
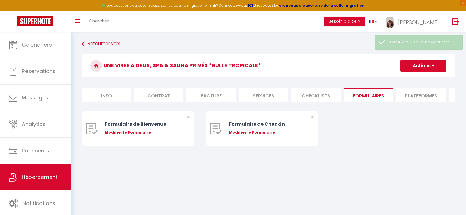
scroll to position [0, 0]
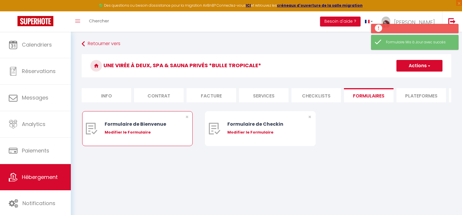
click at [113, 135] on div "Modifier le Formulaire" at bounding box center [142, 133] width 75 height 6
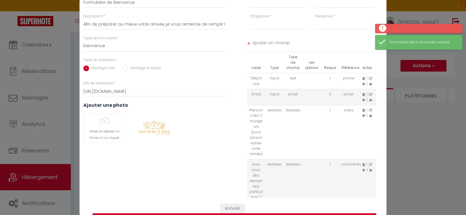
scroll to position [61, 0]
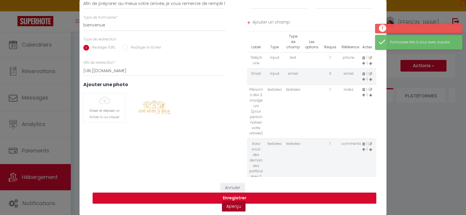
click at [237, 204] on link "Aperçu" at bounding box center [234, 206] width 24 height 10
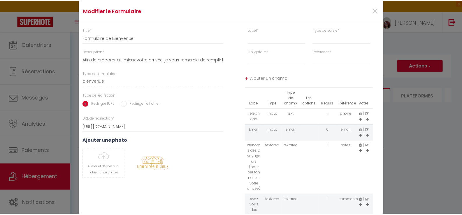
scroll to position [0, 0]
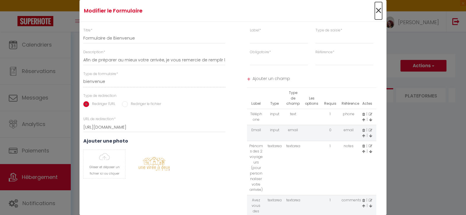
click at [376, 11] on span "×" at bounding box center [378, 10] width 7 height 17
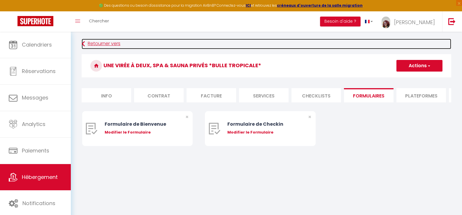
click at [95, 44] on link "Retourner vers" at bounding box center [266, 44] width 369 height 10
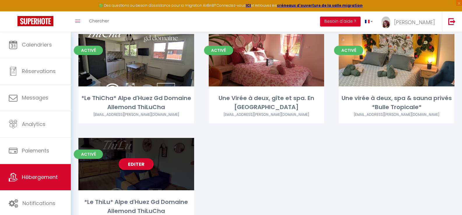
scroll to position [74, 0]
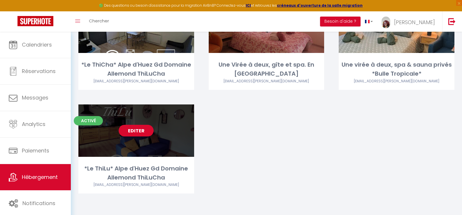
click at [139, 131] on link "Editer" at bounding box center [136, 131] width 35 height 12
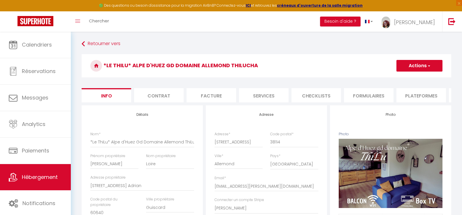
click at [357, 97] on li "Formulaires" at bounding box center [369, 95] width 50 height 14
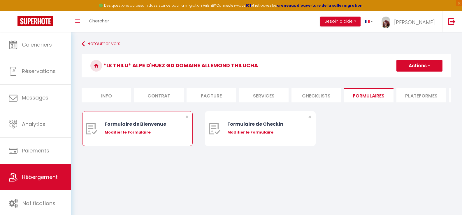
click at [137, 135] on div "Modifier le Formulaire" at bounding box center [142, 133] width 75 height 6
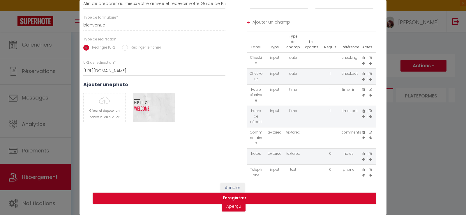
scroll to position [61, 0]
click at [369, 88] on icon at bounding box center [370, 89] width 3 height 3
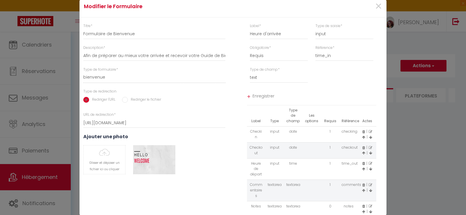
scroll to position [0, 0]
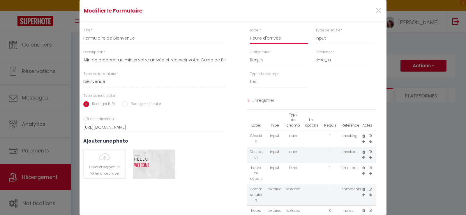
click at [285, 37] on input "Heure d'arrivée" at bounding box center [279, 38] width 58 height 10
click at [262, 99] on span "Enregistrer" at bounding box center [315, 101] width 124 height 10
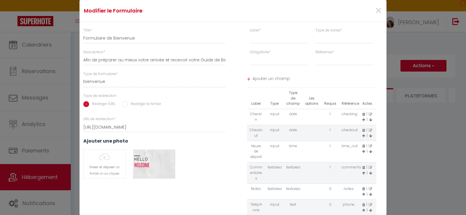
click at [369, 147] on icon at bounding box center [370, 145] width 3 height 3
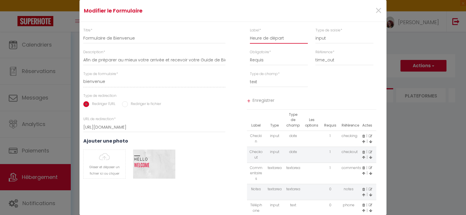
click at [288, 40] on input "Heure de départ" at bounding box center [279, 38] width 58 height 10
click at [259, 102] on span "Enregistrer" at bounding box center [315, 101] width 124 height 10
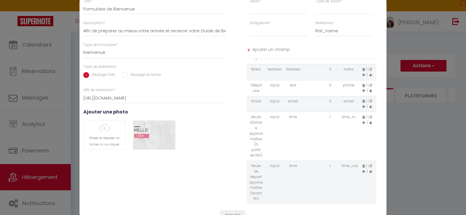
scroll to position [49, 0]
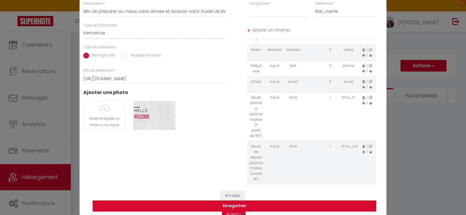
click at [362, 152] on icon at bounding box center [363, 152] width 3 height 3
click at [362, 147] on icon at bounding box center [363, 146] width 3 height 3
click at [362, 104] on icon at bounding box center [363, 103] width 3 height 3
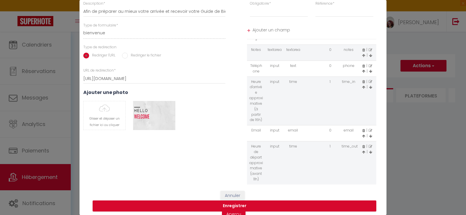
click at [362, 87] on icon at bounding box center [363, 87] width 3 height 3
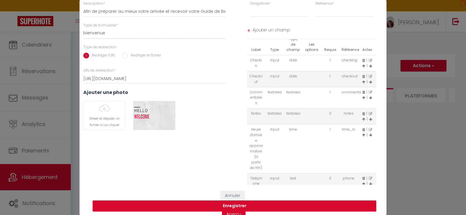
scroll to position [0, 0]
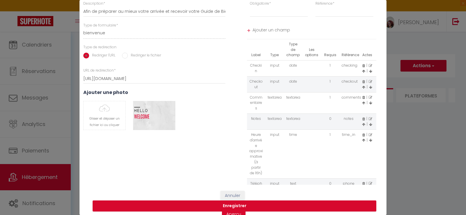
click at [362, 140] on icon at bounding box center [363, 140] width 3 height 3
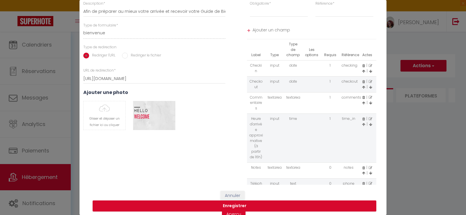
click at [362, 124] on icon at bounding box center [363, 124] width 3 height 3
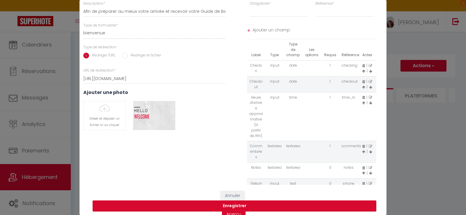
click at [362, 103] on icon at bounding box center [363, 102] width 3 height 3
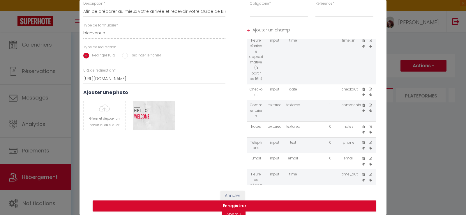
scroll to position [69, 0]
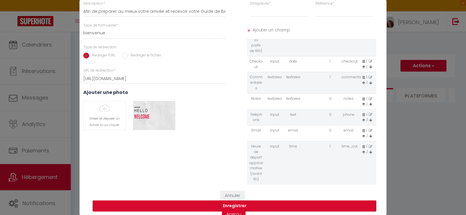
click at [362, 152] on icon at bounding box center [363, 152] width 3 height 3
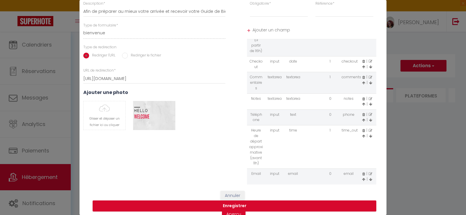
click at [362, 135] on icon at bounding box center [363, 136] width 3 height 3
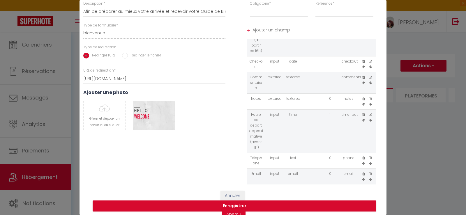
click at [362, 120] on icon at bounding box center [363, 120] width 3 height 3
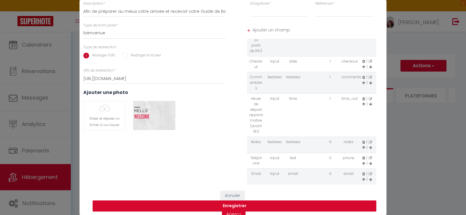
click at [362, 104] on icon at bounding box center [363, 104] width 3 height 3
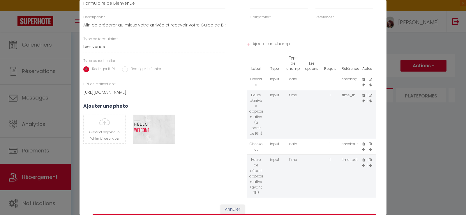
scroll to position [0, 0]
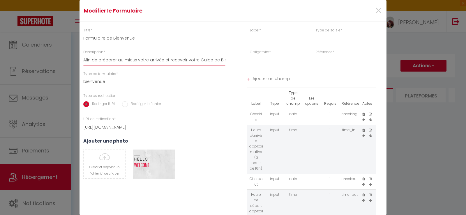
click at [203, 62] on input "Afin de préparer au mieux votre arrivée et recevoir votre Guide de Bienvenue, j…" at bounding box center [154, 60] width 142 height 10
click at [223, 59] on input "Afin de préparer au mieux votre arrivée et recevoir votre Guide de Bienvenue, j…" at bounding box center [154, 60] width 142 height 10
click at [203, 59] on input "Afin de préparer au mieux votre arrivée et recevoir votre Guide de Bienvenue, j…" at bounding box center [154, 60] width 142 height 10
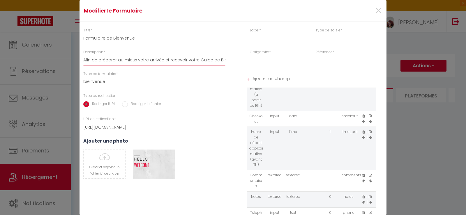
scroll to position [69, 0]
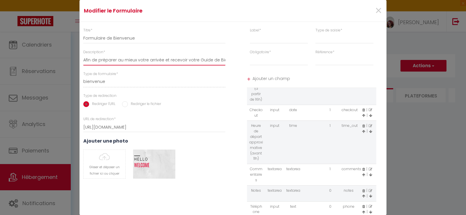
click at [200, 59] on input "Afin de préparer au mieux votre arrivée et recevoir votre Guide de Bienvenue, j…" at bounding box center [154, 60] width 142 height 10
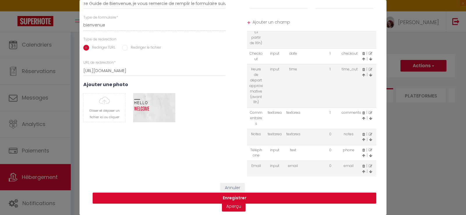
scroll to position [0, 0]
click at [232, 194] on button "Enregistrer" at bounding box center [235, 198] width 284 height 11
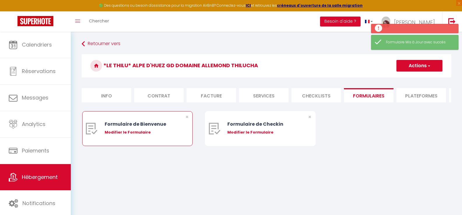
click at [119, 135] on div "Modifier le Formulaire" at bounding box center [142, 133] width 75 height 6
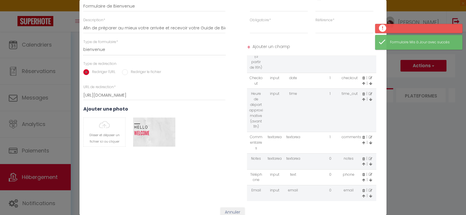
scroll to position [61, 0]
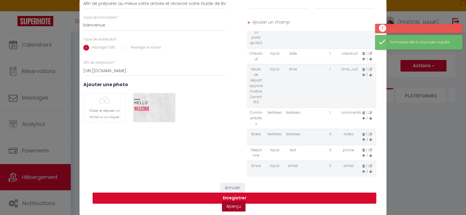
click at [235, 201] on link "Aperçu" at bounding box center [234, 206] width 24 height 10
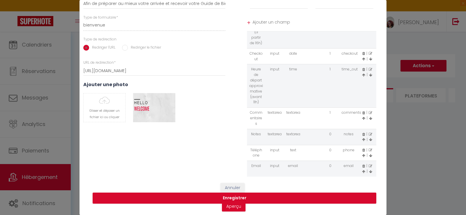
click at [369, 111] on icon at bounding box center [370, 112] width 3 height 3
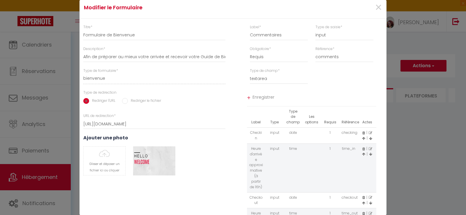
scroll to position [0, 0]
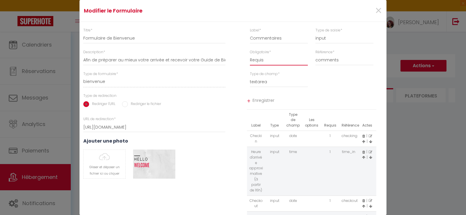
click at [285, 59] on select "Requis Optionnel" at bounding box center [279, 60] width 58 height 10
click at [250, 55] on select "Requis Optionnel" at bounding box center [279, 60] width 58 height 10
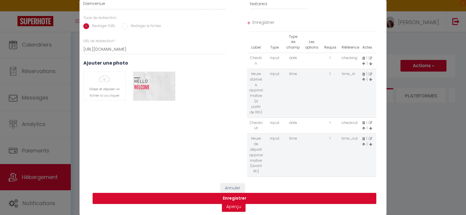
click at [267, 18] on span "Enregistrer" at bounding box center [315, 23] width 124 height 10
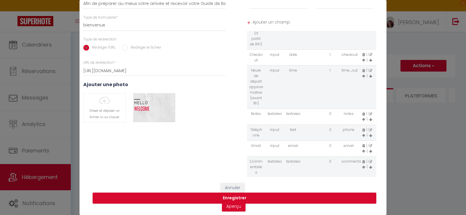
scroll to position [69, 0]
click at [369, 117] on icon at bounding box center [370, 118] width 3 height 3
click at [369, 133] on icon at bounding box center [370, 134] width 3 height 3
click at [369, 149] on icon at bounding box center [370, 150] width 3 height 3
click at [235, 195] on button "Enregistrer" at bounding box center [235, 198] width 284 height 11
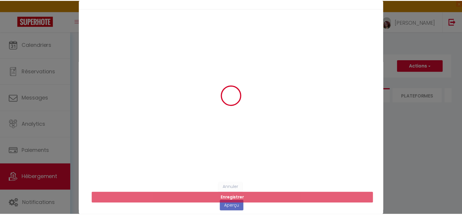
scroll to position [0, 0]
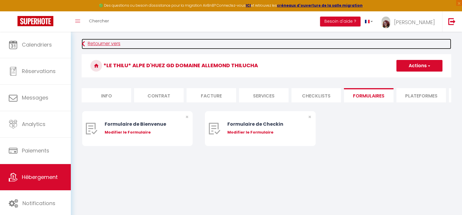
click at [85, 42] on link "Retourner vers" at bounding box center [266, 44] width 369 height 10
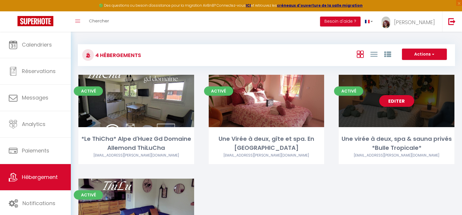
click at [391, 98] on link "Editer" at bounding box center [396, 101] width 35 height 12
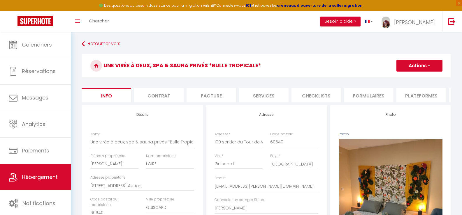
click at [371, 98] on li "Formulaires" at bounding box center [369, 95] width 50 height 14
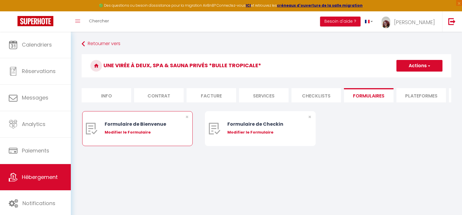
click at [135, 135] on div "Modifier le Formulaire" at bounding box center [142, 133] width 75 height 6
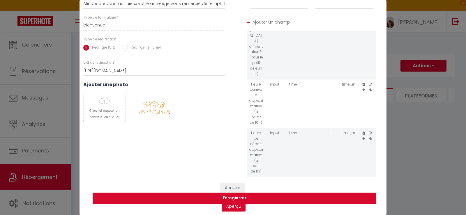
scroll to position [61, 0]
click at [369, 132] on icon at bounding box center [370, 133] width 3 height 3
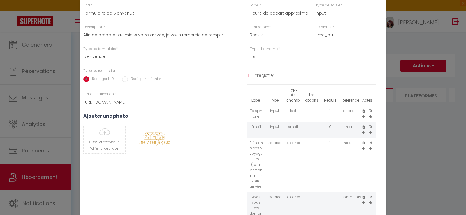
scroll to position [0, 0]
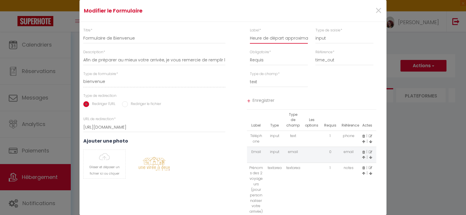
click at [296, 38] on input "Heure de départ approximative (à partir de 11h)" at bounding box center [279, 38] width 58 height 10
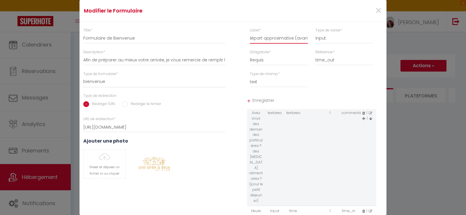
scroll to position [82, 0]
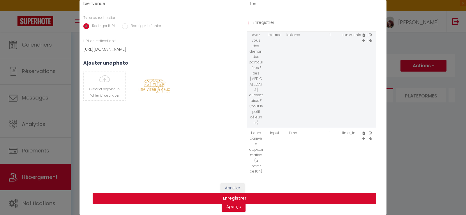
click at [234, 193] on button "Enregistrer" at bounding box center [235, 198] width 284 height 11
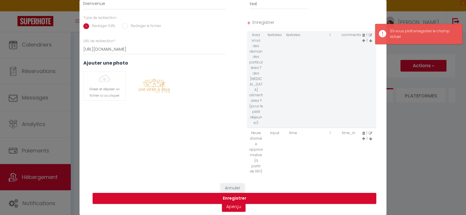
click at [253, 15] on li "+ Enregistrer" at bounding box center [312, 23] width 130 height 17
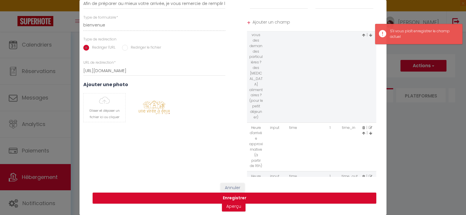
scroll to position [61, 0]
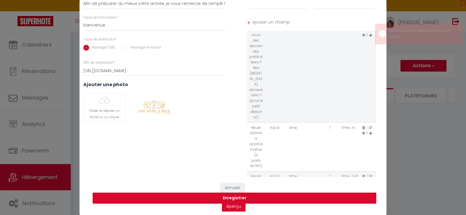
click at [232, 193] on button "Enregistrer" at bounding box center [235, 198] width 284 height 11
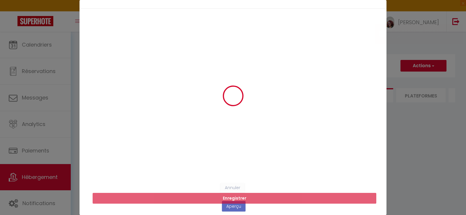
scroll to position [0, 0]
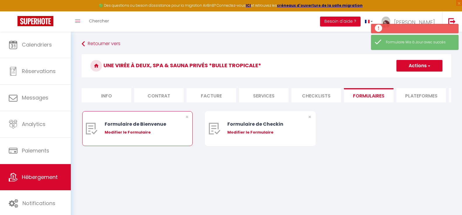
click at [136, 135] on div "Modifier le Formulaire" at bounding box center [142, 133] width 75 height 6
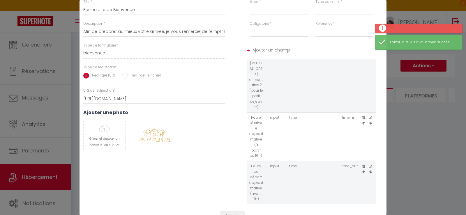
scroll to position [61, 0]
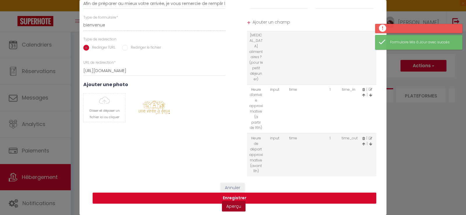
click at [233, 203] on link "Aperçu" at bounding box center [234, 206] width 24 height 10
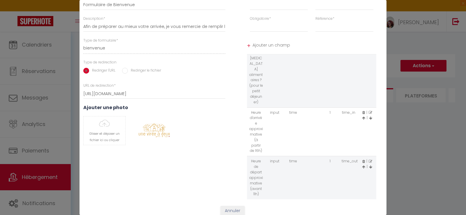
scroll to position [0, 0]
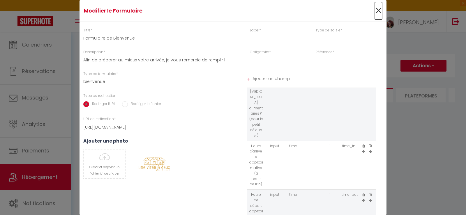
click at [376, 10] on span "×" at bounding box center [378, 10] width 7 height 17
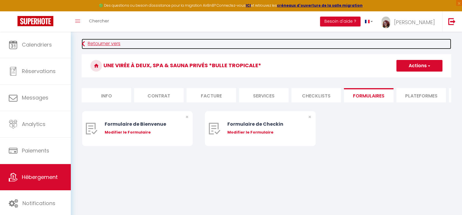
click at [117, 45] on link "Retourner vers" at bounding box center [266, 44] width 369 height 10
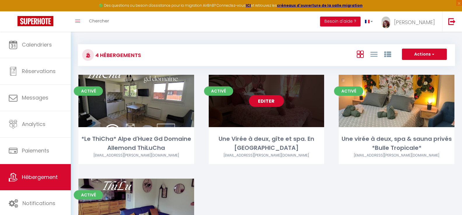
click at [272, 100] on link "Editer" at bounding box center [266, 101] width 35 height 12
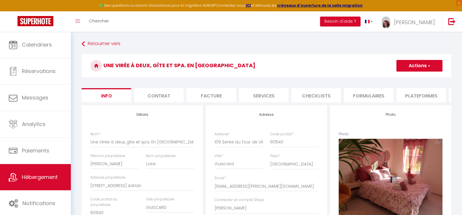
click at [373, 91] on li "Formulaires" at bounding box center [369, 95] width 50 height 14
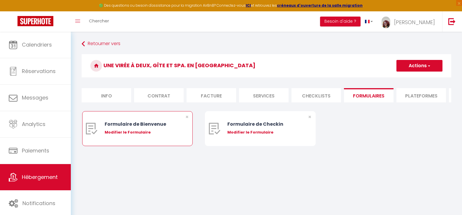
click at [137, 135] on div "Modifier le Formulaire" at bounding box center [142, 133] width 75 height 6
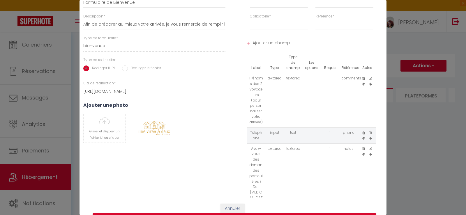
scroll to position [61, 0]
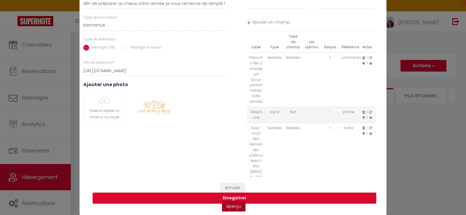
click at [238, 204] on link "Aperçu" at bounding box center [234, 206] width 24 height 10
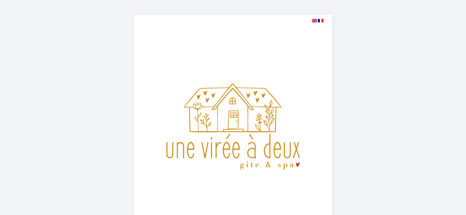
select select
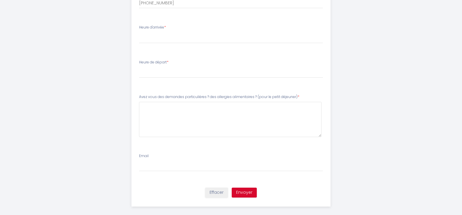
scroll to position [355, 0]
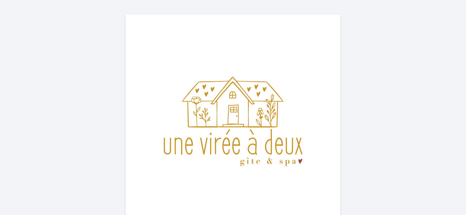
select select
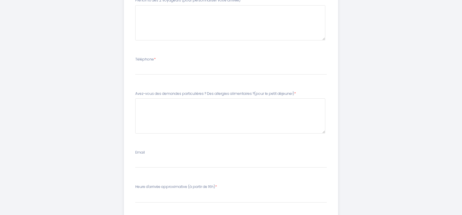
scroll to position [291, 0]
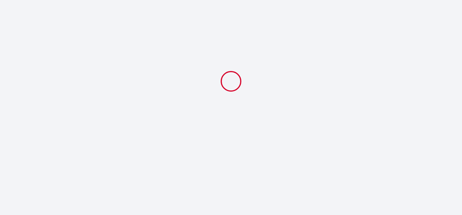
select select
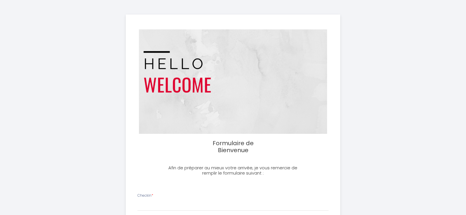
select select
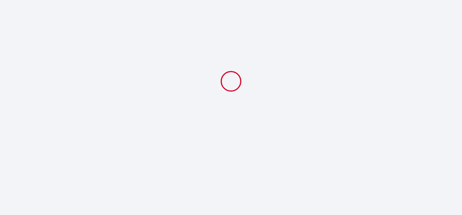
select select
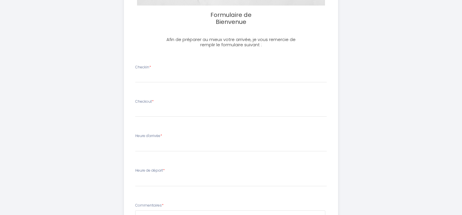
scroll to position [97, 0]
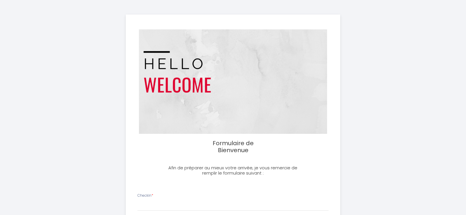
select select
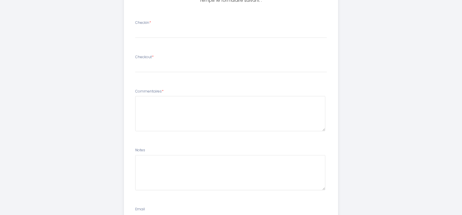
scroll to position [94, 0]
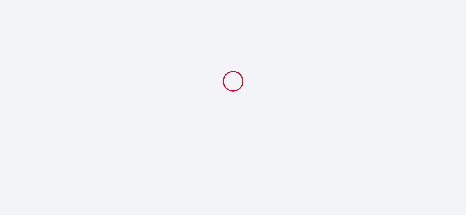
select select
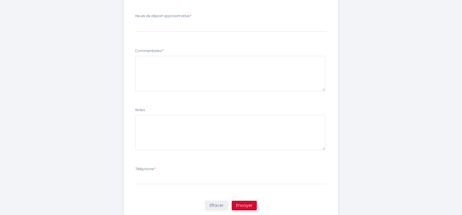
scroll to position [336, 0]
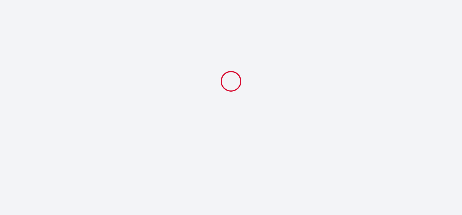
select select
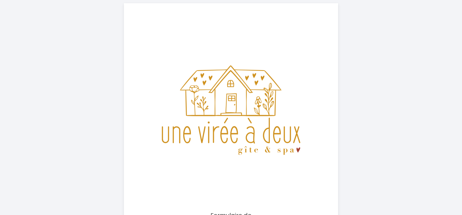
scroll to position [206, 0]
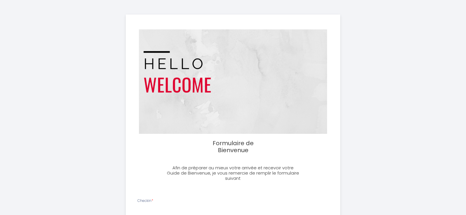
select select
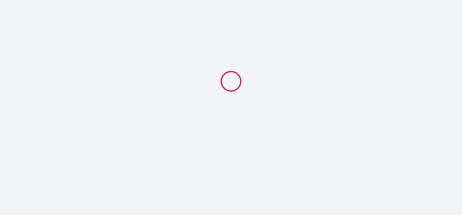
select select
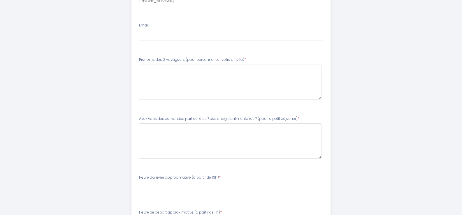
scroll to position [355, 0]
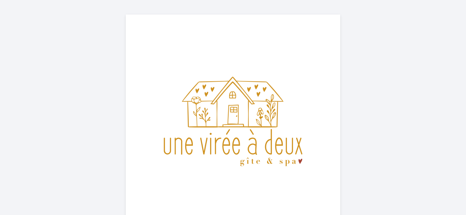
select select
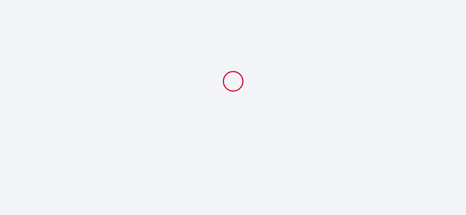
select select
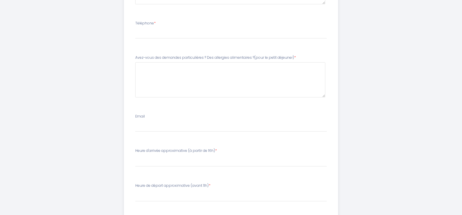
scroll to position [351, 0]
